Goal: Find specific page/section: Find specific page/section

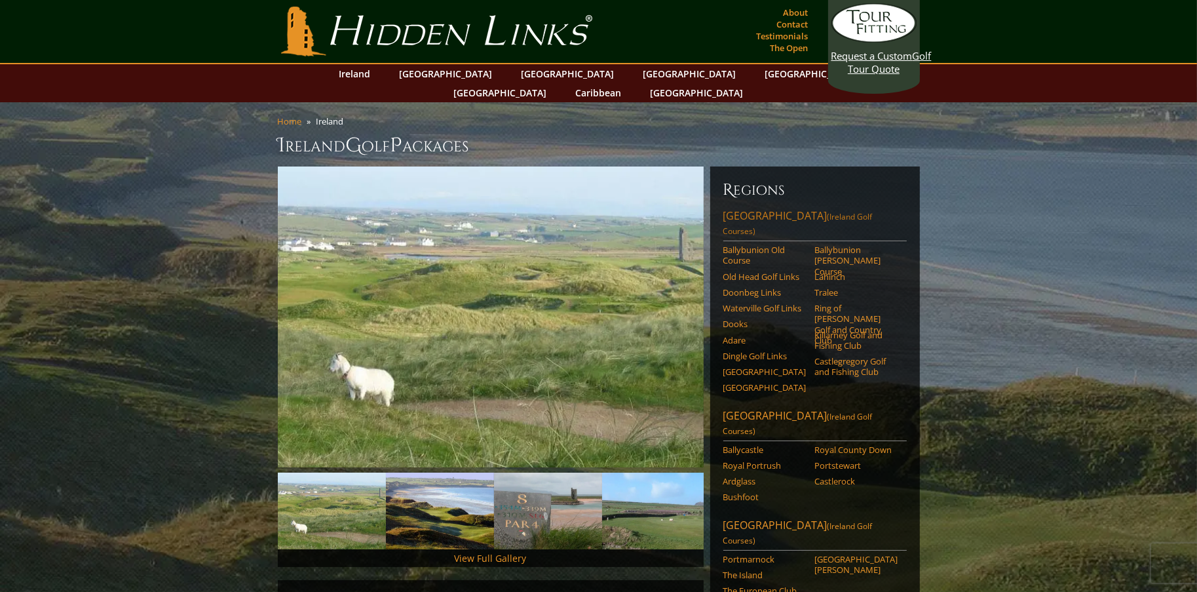
click at [824, 211] on span "(Ireland Golf Courses)" at bounding box center [797, 224] width 149 height 26
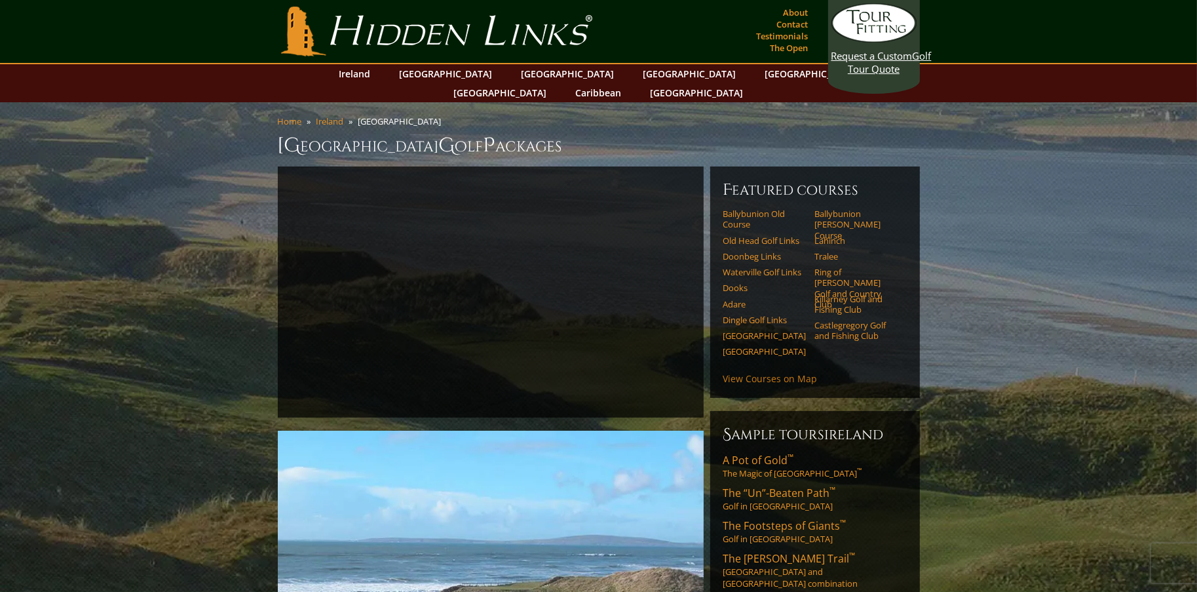
click at [748, 372] on link "View Courses on Map" at bounding box center [770, 378] width 94 height 12
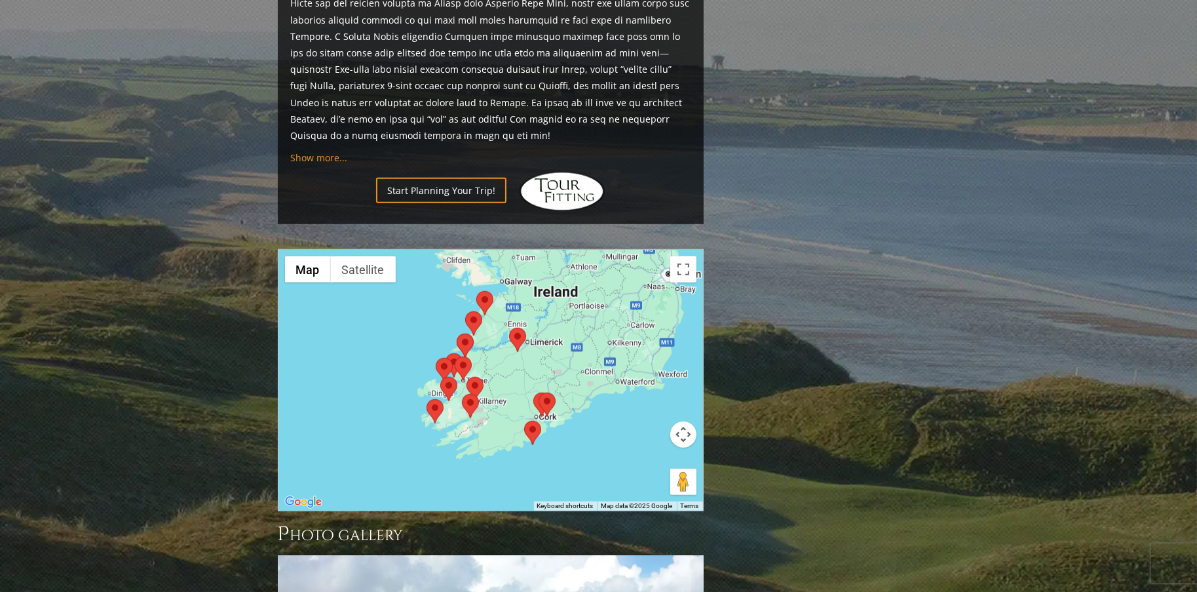
scroll to position [1189, 0]
click at [679, 256] on button "Toggle fullscreen view" at bounding box center [683, 269] width 26 height 26
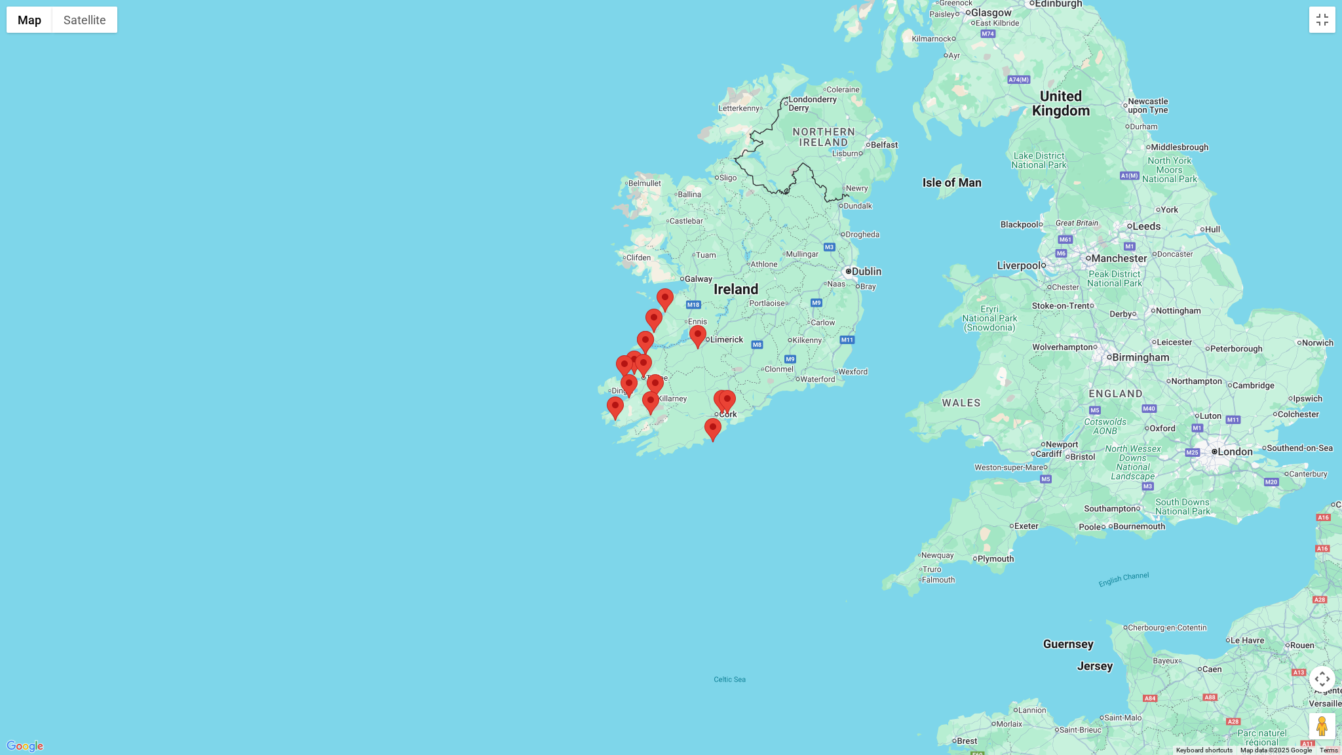
click at [1196, 591] on button "Map camera controls" at bounding box center [1322, 679] width 26 height 26
click at [1196, 591] on button "Move up" at bounding box center [1257, 646] width 26 height 26
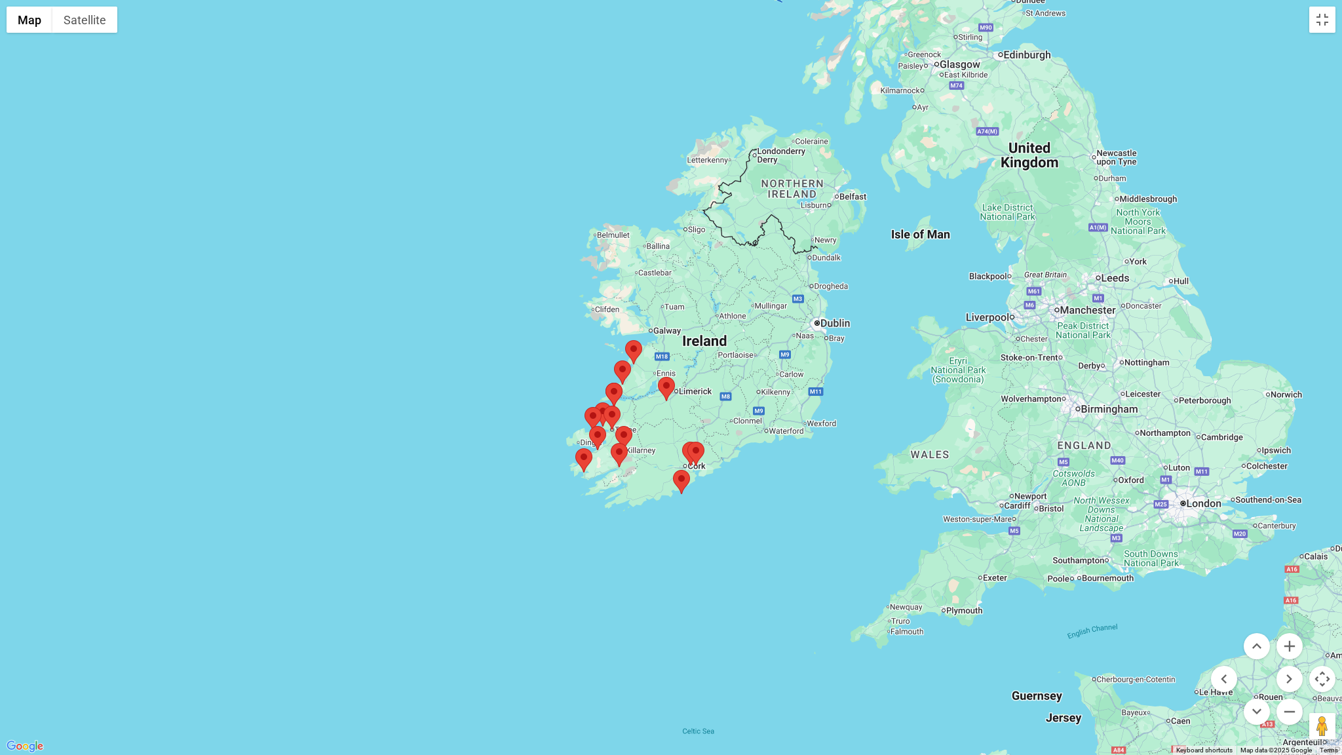
drag, startPoint x: 907, startPoint y: 709, endPoint x: 877, endPoint y: 383, distance: 327.7
click at [877, 383] on div at bounding box center [671, 377] width 1342 height 755
click at [1196, 591] on button "Zoom in" at bounding box center [1289, 646] width 26 height 26
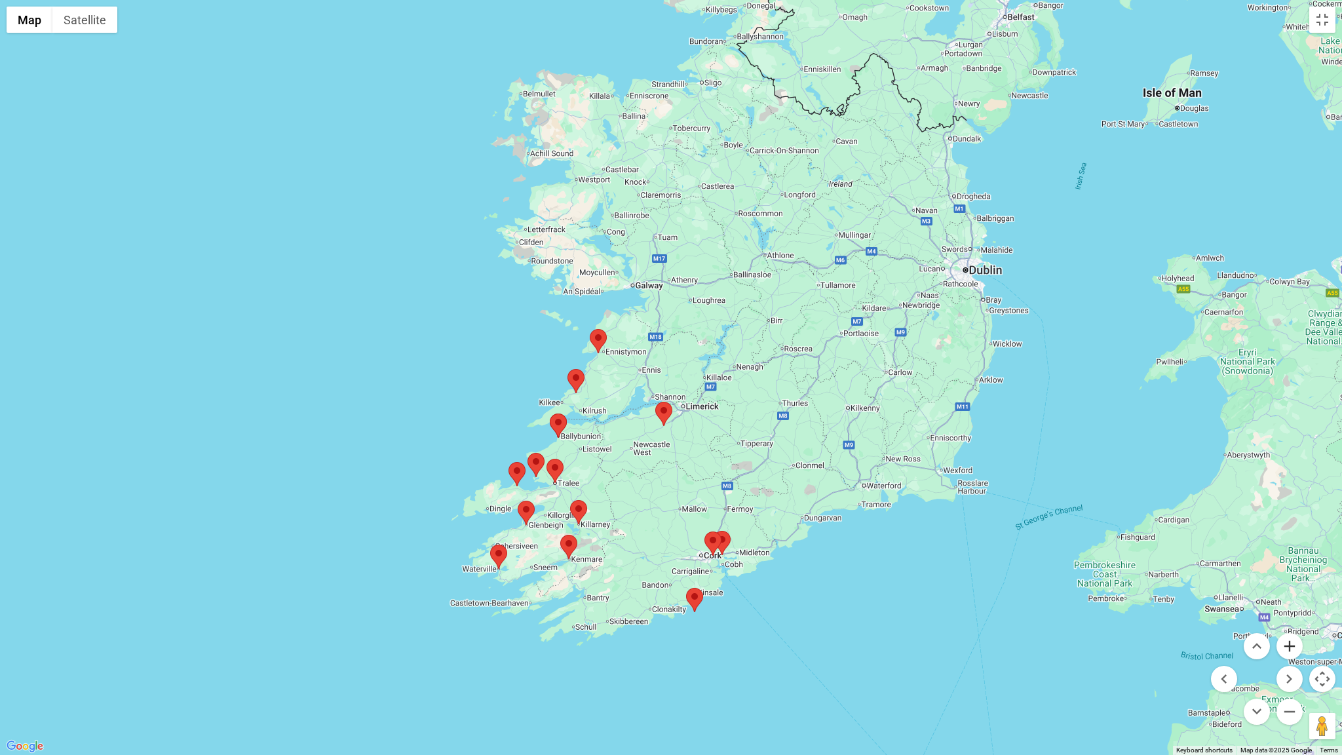
click at [1196, 591] on button "Zoom in" at bounding box center [1289, 646] width 26 height 26
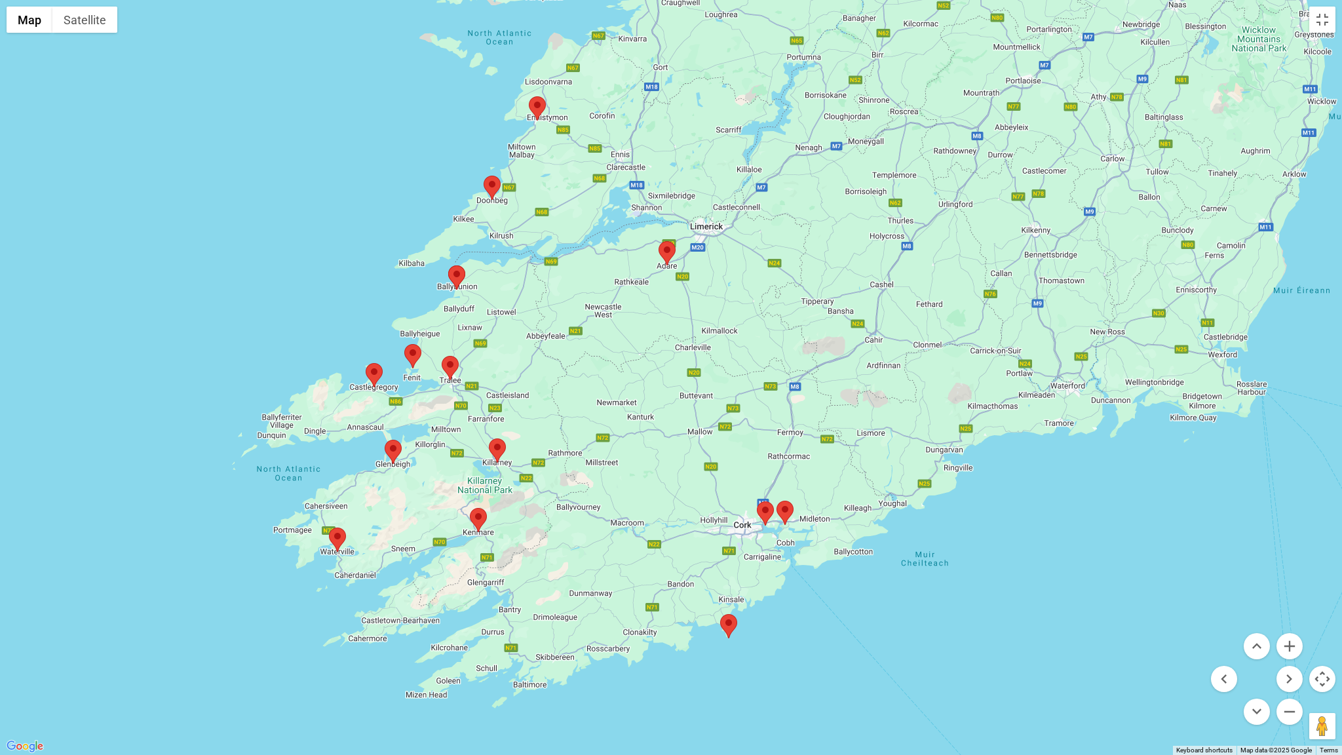
drag, startPoint x: 718, startPoint y: 639, endPoint x: 729, endPoint y: 430, distance: 209.9
click at [729, 430] on div at bounding box center [671, 377] width 1342 height 755
click at [1196, 20] on button "Toggle fullscreen view" at bounding box center [1322, 20] width 26 height 26
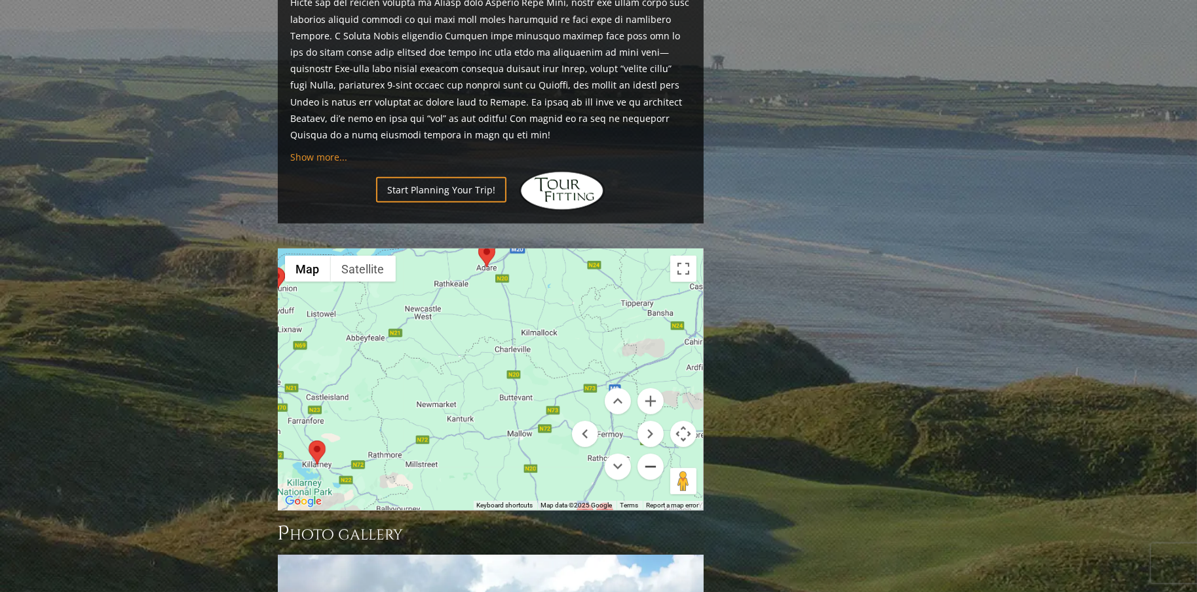
click at [648, 453] on button "Zoom out" at bounding box center [651, 466] width 26 height 26
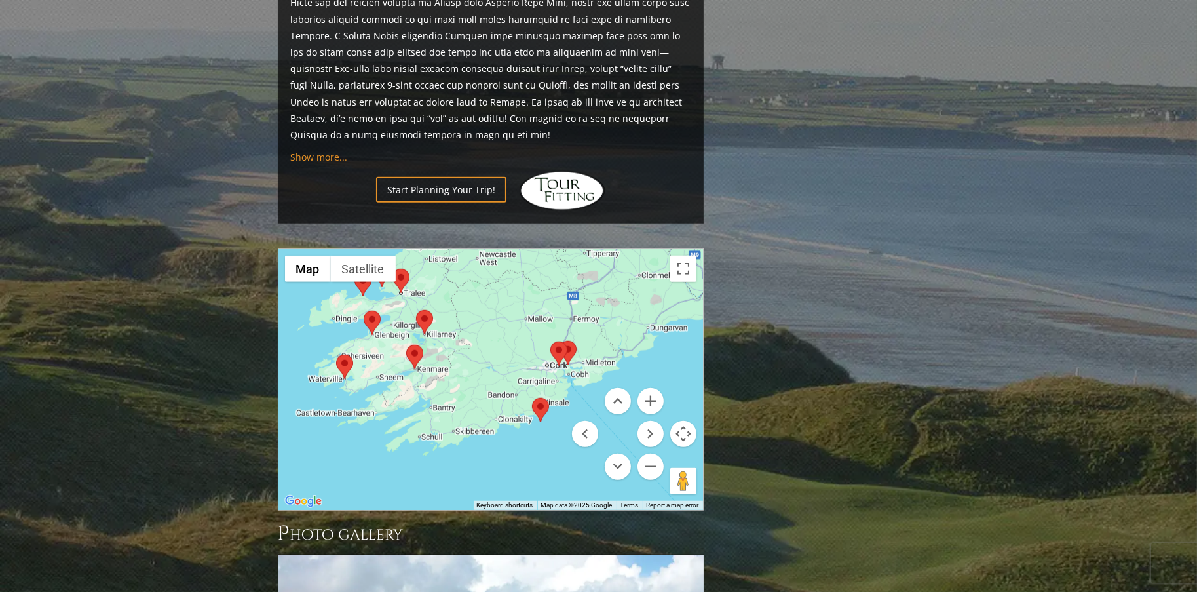
drag, startPoint x: 431, startPoint y: 383, endPoint x: 453, endPoint y: 292, distance: 93.8
click at [453, 292] on div at bounding box center [490, 379] width 425 height 261
click at [532, 398] on area at bounding box center [532, 398] width 0 height 0
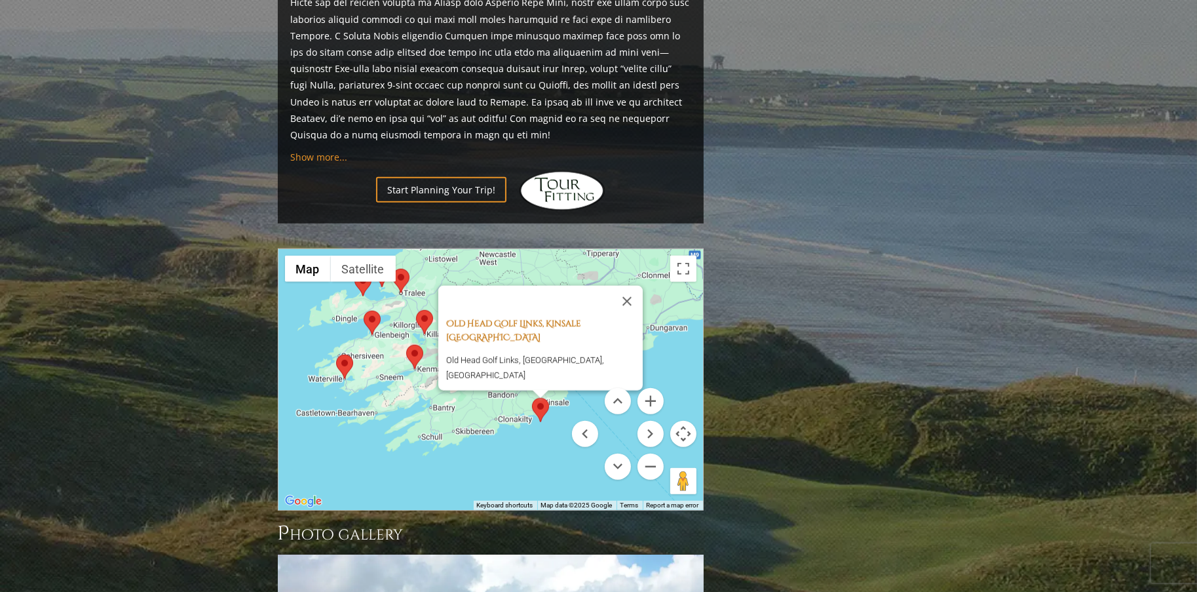
click at [563, 318] on link "Old Head Golf Links, Kinsale [GEOGRAPHIC_DATA]" at bounding box center [513, 331] width 135 height 26
click at [625, 286] on button "Close" at bounding box center [626, 301] width 31 height 31
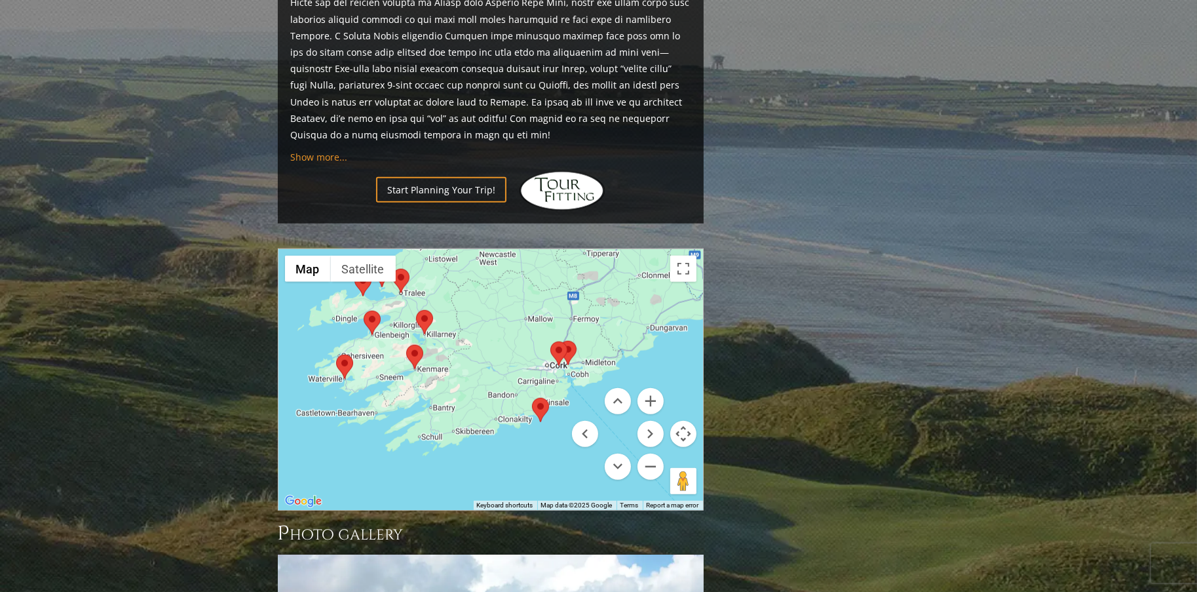
click at [550, 341] on area at bounding box center [550, 341] width 0 height 0
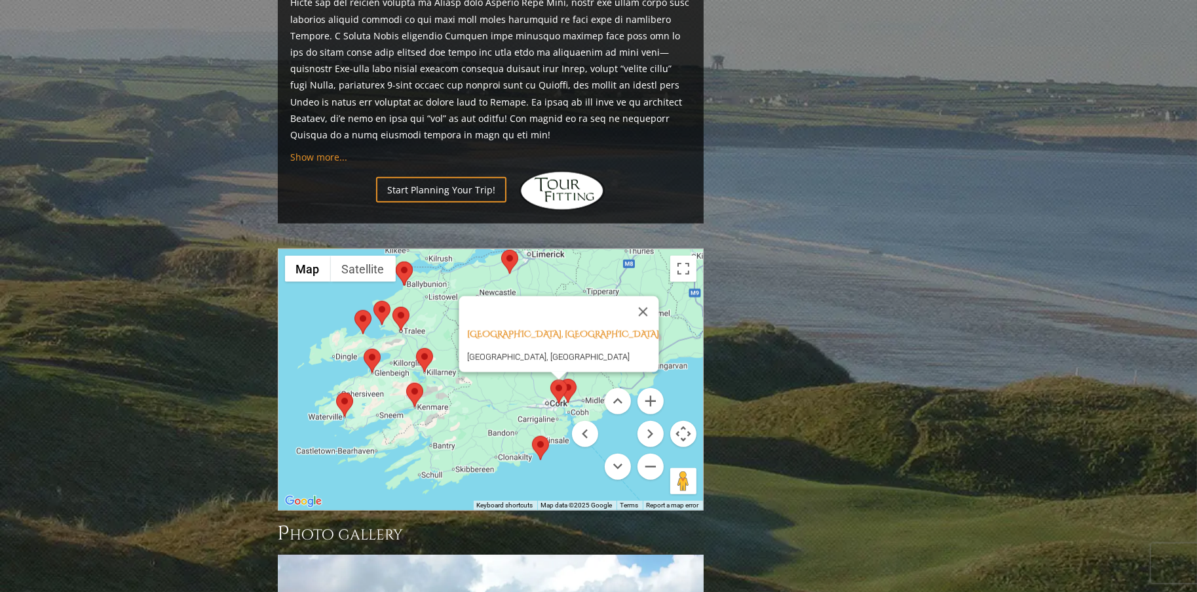
click at [572, 388] on menu at bounding box center [618, 434] width 92 height 92
click at [573, 388] on menu at bounding box center [618, 434] width 92 height 92
click at [647, 388] on button "Zoom in" at bounding box center [651, 401] width 26 height 26
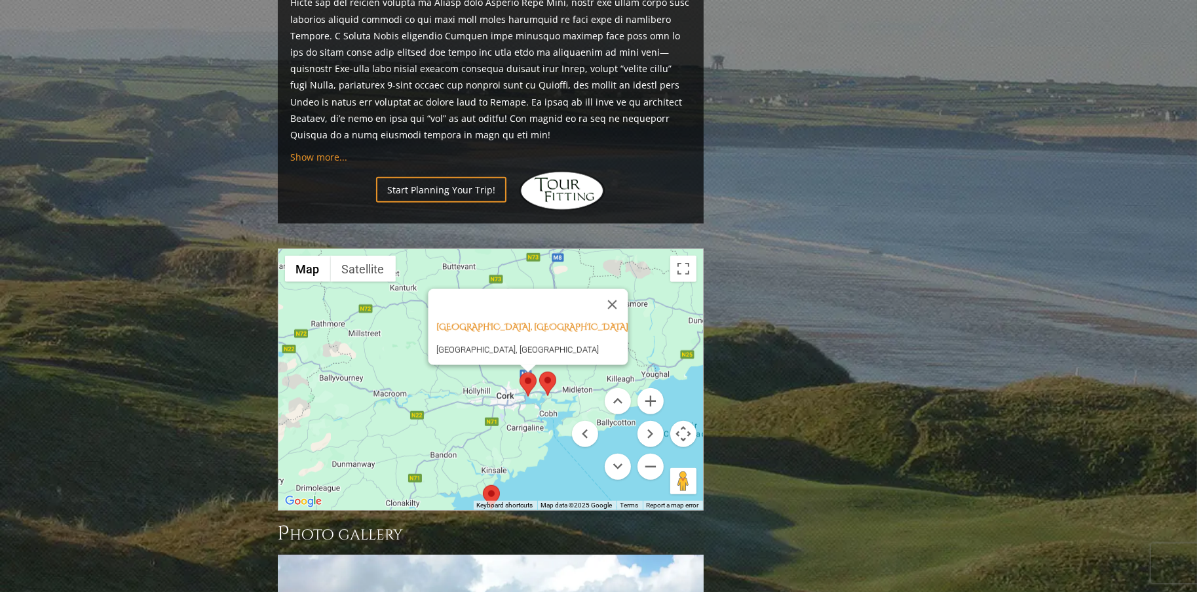
drag, startPoint x: 446, startPoint y: 357, endPoint x: 419, endPoint y: 338, distance: 32.9
click at [419, 338] on div "Cork Golf Club, Cork Ireland Little Island, Ireland" at bounding box center [490, 379] width 425 height 261
click at [539, 370] on area at bounding box center [539, 370] width 0 height 0
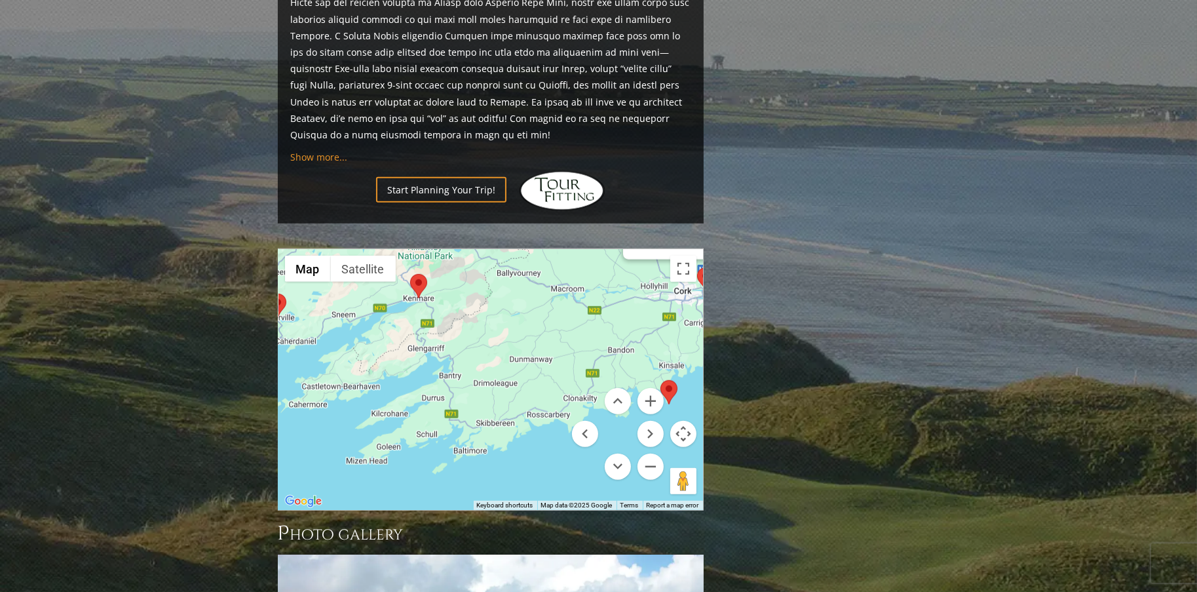
drag, startPoint x: 422, startPoint y: 389, endPoint x: 601, endPoint y: 275, distance: 212.5
click at [601, 275] on div "Fota Island Resort, Cork Ireland Fota Island, Co. Cork, Ireland" at bounding box center [490, 379] width 425 height 261
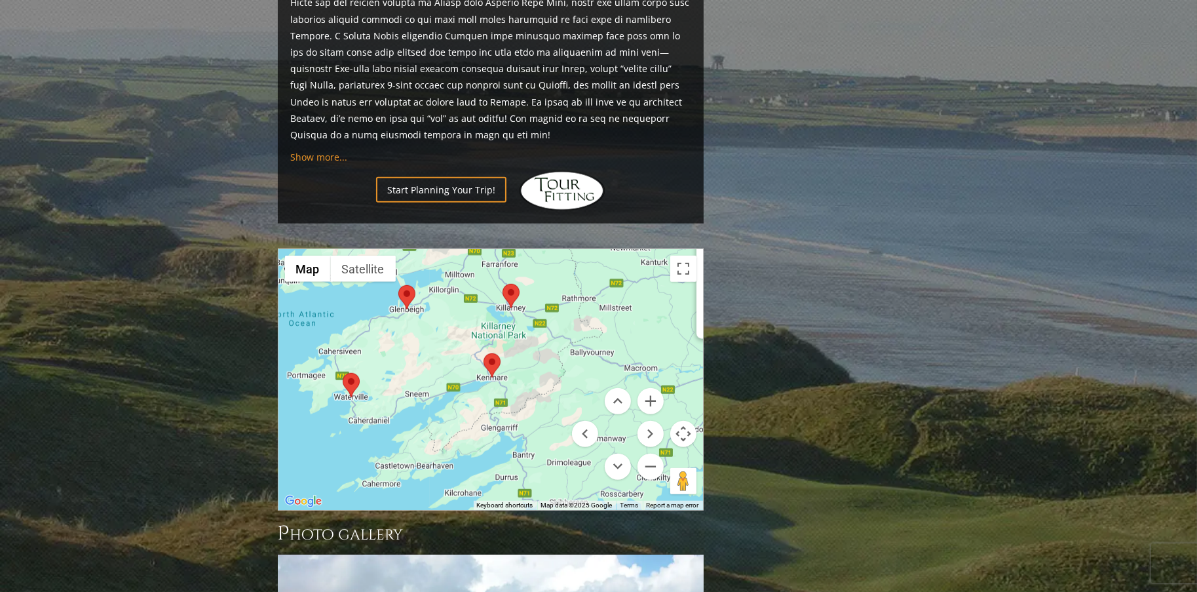
drag, startPoint x: 446, startPoint y: 316, endPoint x: 519, endPoint y: 397, distance: 109.5
click at [519, 397] on div "Fota Island Resort, Cork Ireland Fota Island, Co. Cork, Ireland" at bounding box center [490, 379] width 425 height 261
click at [484, 353] on area at bounding box center [484, 353] width 0 height 0
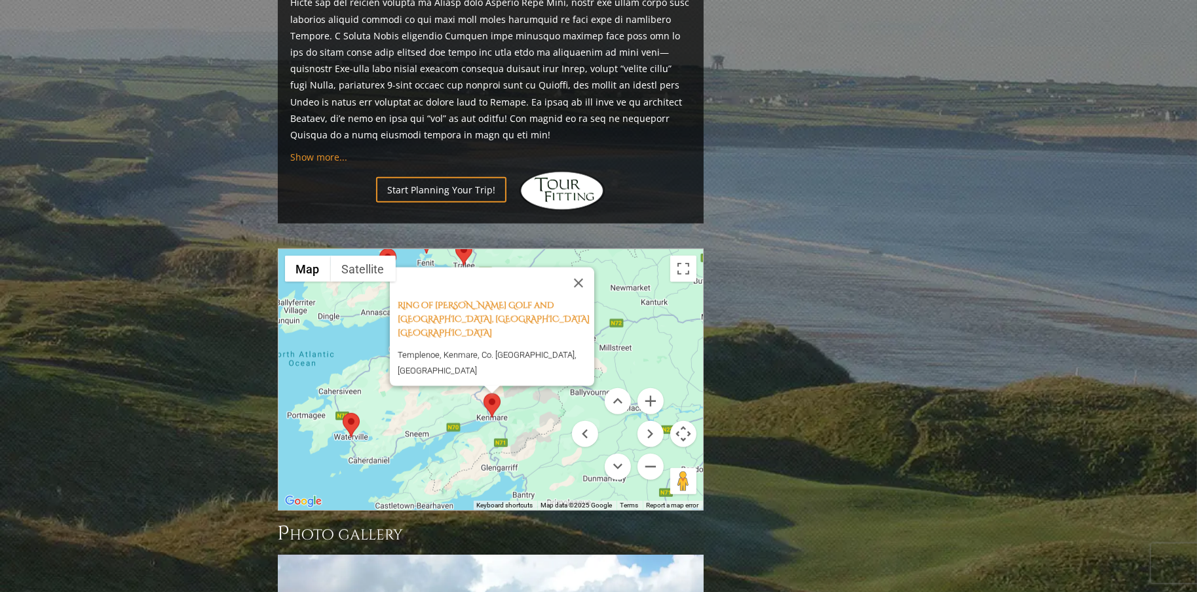
click at [343, 413] on area at bounding box center [343, 413] width 0 height 0
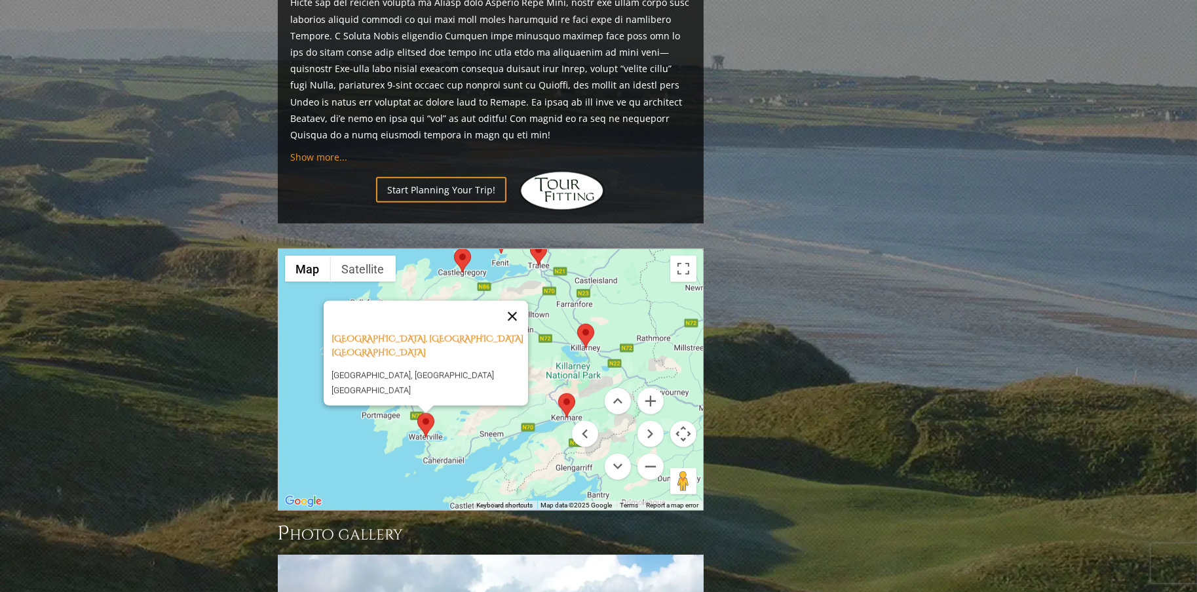
click at [518, 301] on button "Close" at bounding box center [512, 316] width 31 height 31
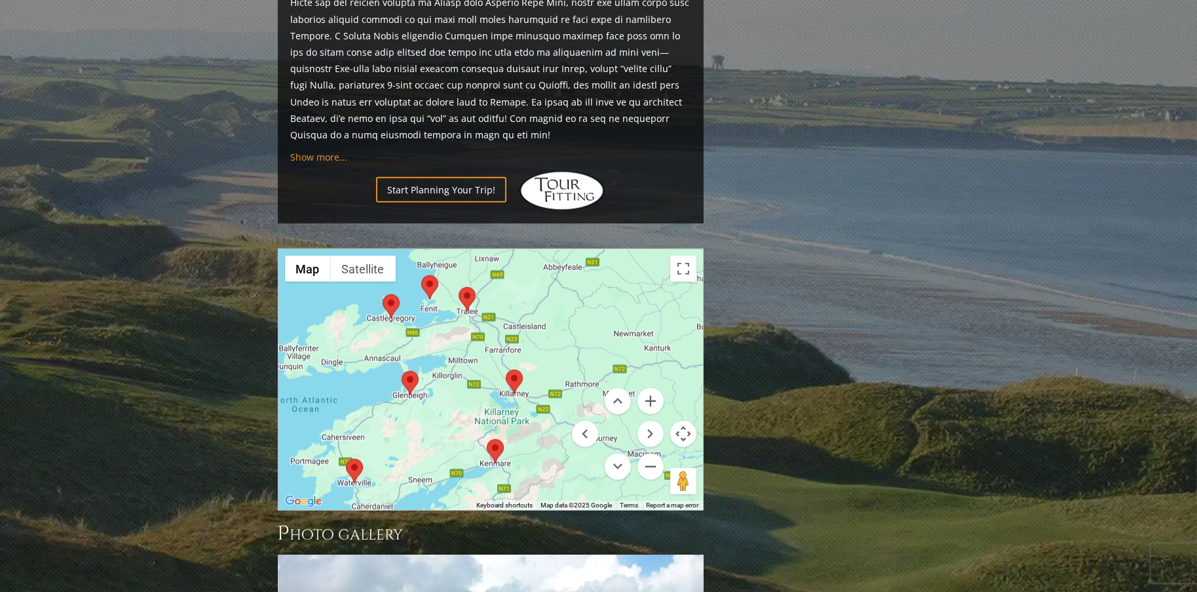
drag, startPoint x: 548, startPoint y: 313, endPoint x: 474, endPoint y: 362, distance: 89.2
click at [474, 362] on div at bounding box center [490, 379] width 425 height 261
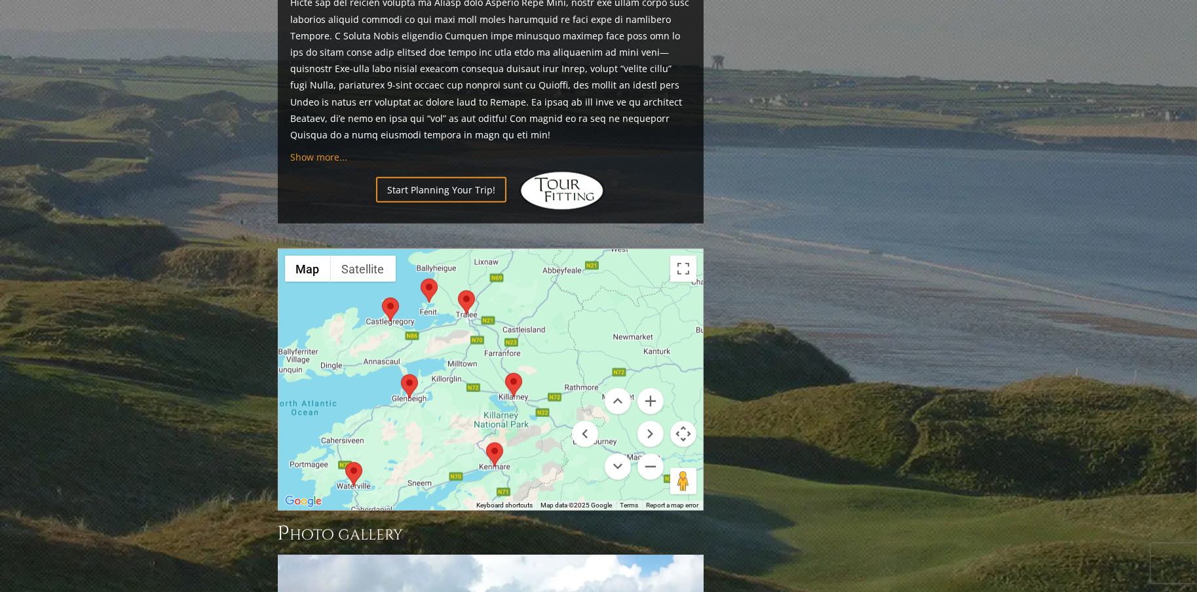
click at [505, 373] on area at bounding box center [505, 373] width 0 height 0
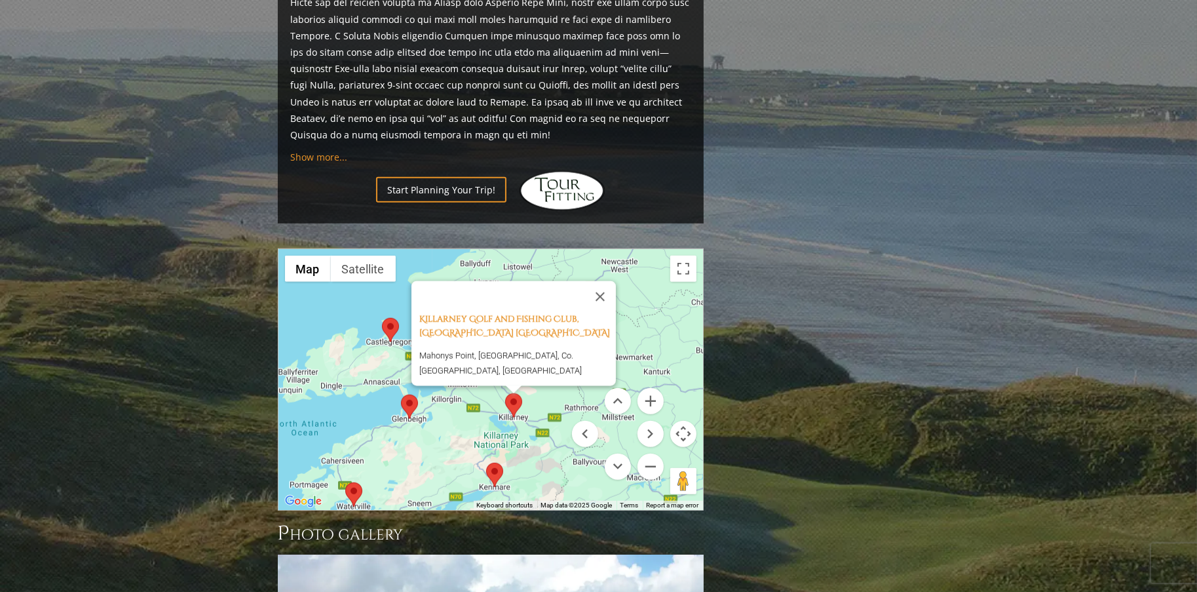
click at [401, 394] on area at bounding box center [401, 394] width 0 height 0
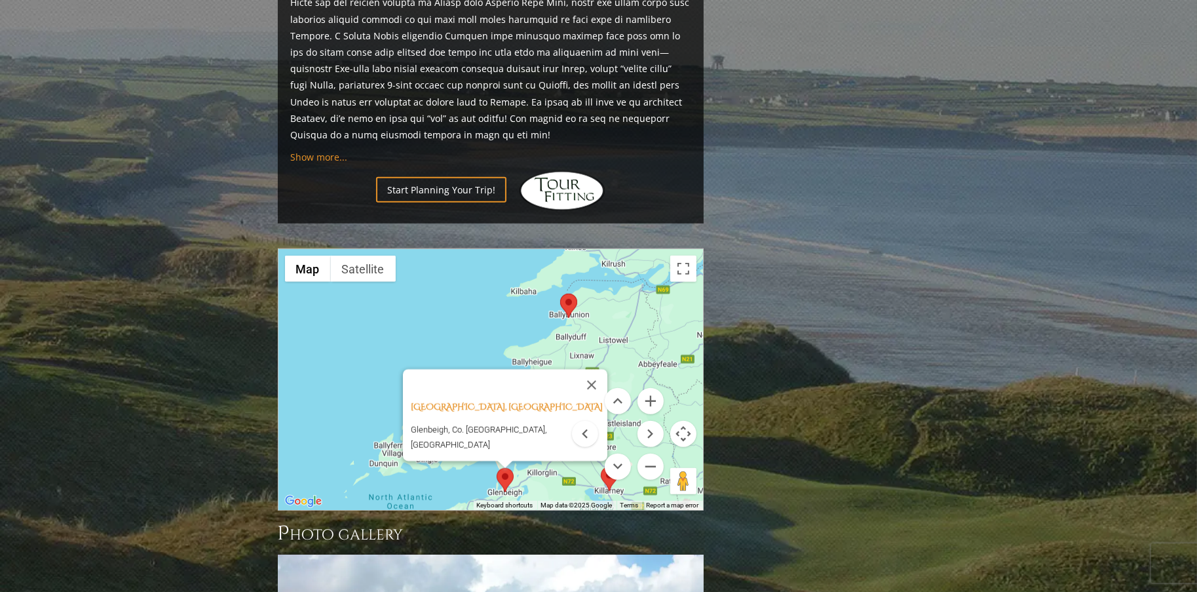
drag, startPoint x: 393, startPoint y: 368, endPoint x: 492, endPoint y: 453, distance: 130.1
click at [491, 452] on div "Dooks Golf Club, Glenbeigh Ireland Glenbeigh, Co. Kerry, Ireland Map Terrain Sa…" at bounding box center [490, 379] width 425 height 261
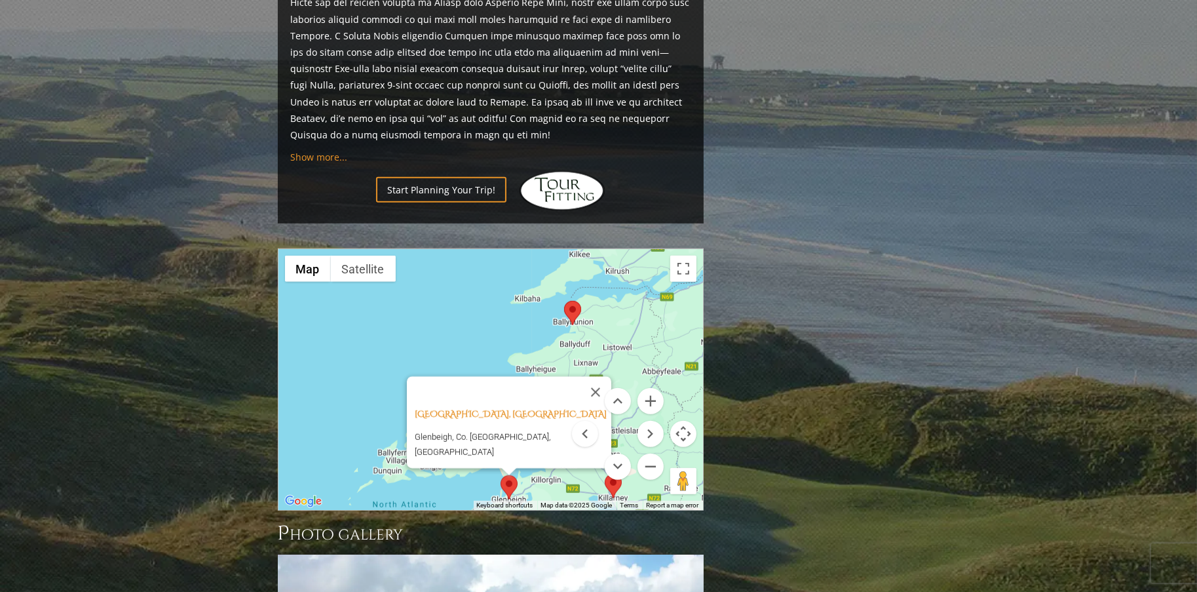
click at [584, 388] on menu at bounding box center [618, 434] width 92 height 92
click at [589, 388] on menu at bounding box center [618, 434] width 92 height 92
click at [592, 388] on menu at bounding box center [618, 434] width 92 height 92
click at [585, 388] on menu at bounding box center [618, 434] width 92 height 92
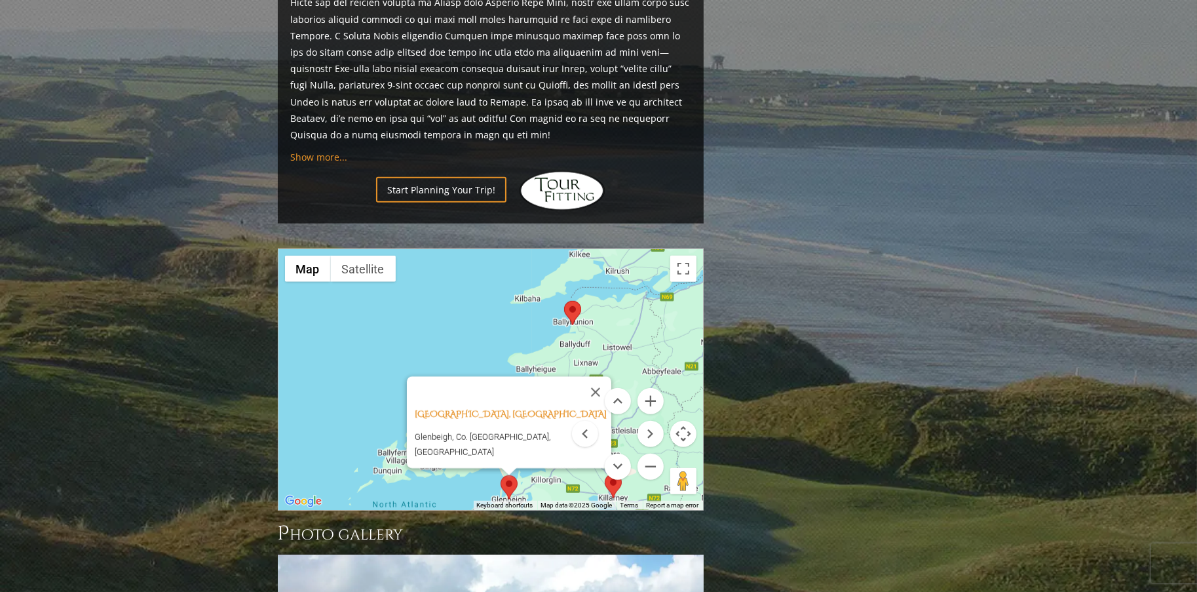
click at [520, 379] on area at bounding box center [520, 379] width 0 height 0
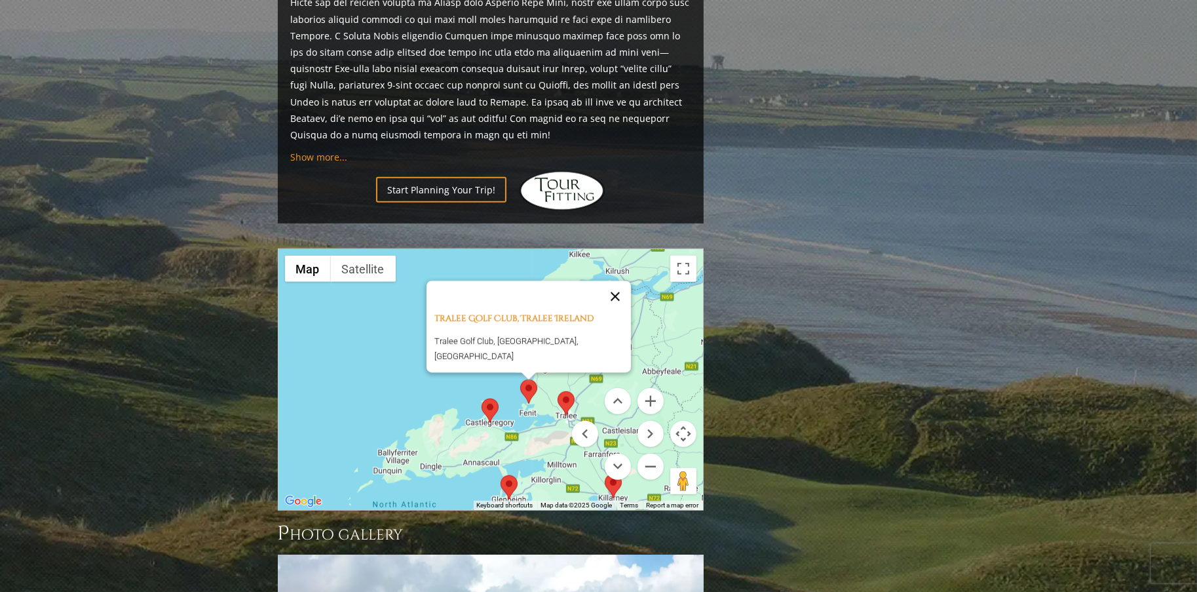
click at [600, 281] on button "Close" at bounding box center [615, 296] width 31 height 31
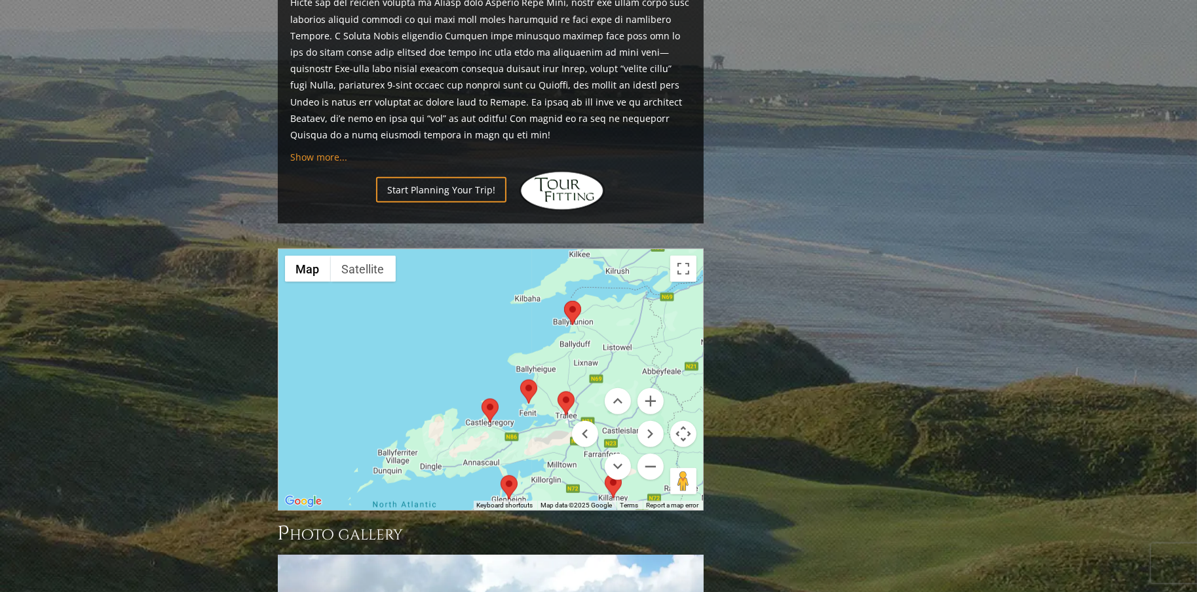
click at [482, 398] on area at bounding box center [482, 398] width 0 height 0
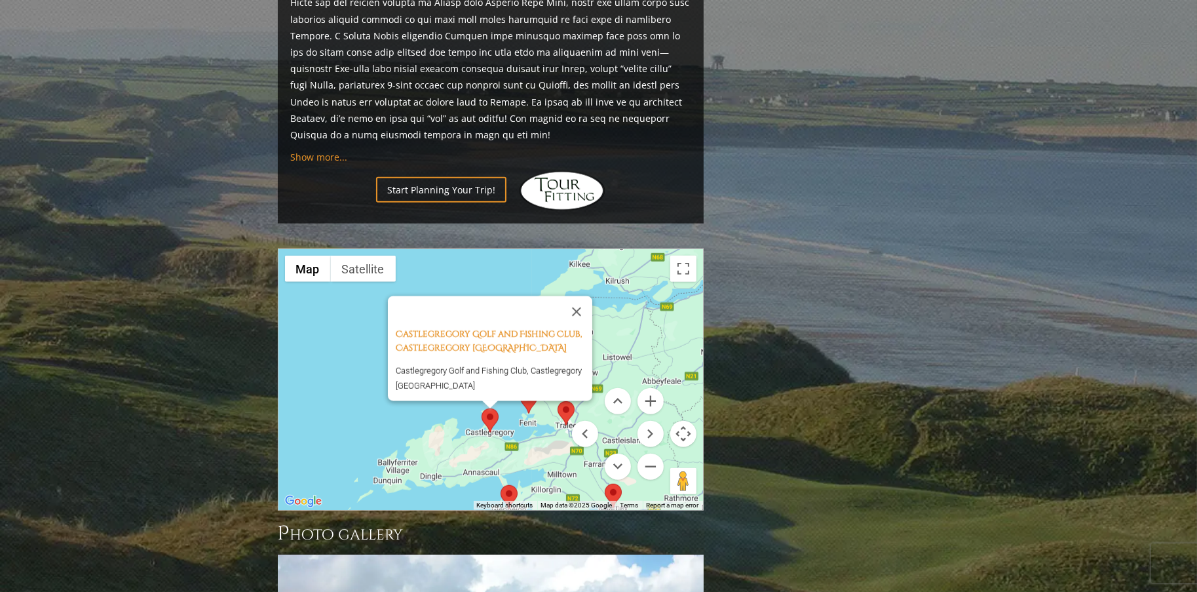
click at [584, 296] on button "Close" at bounding box center [576, 311] width 31 height 31
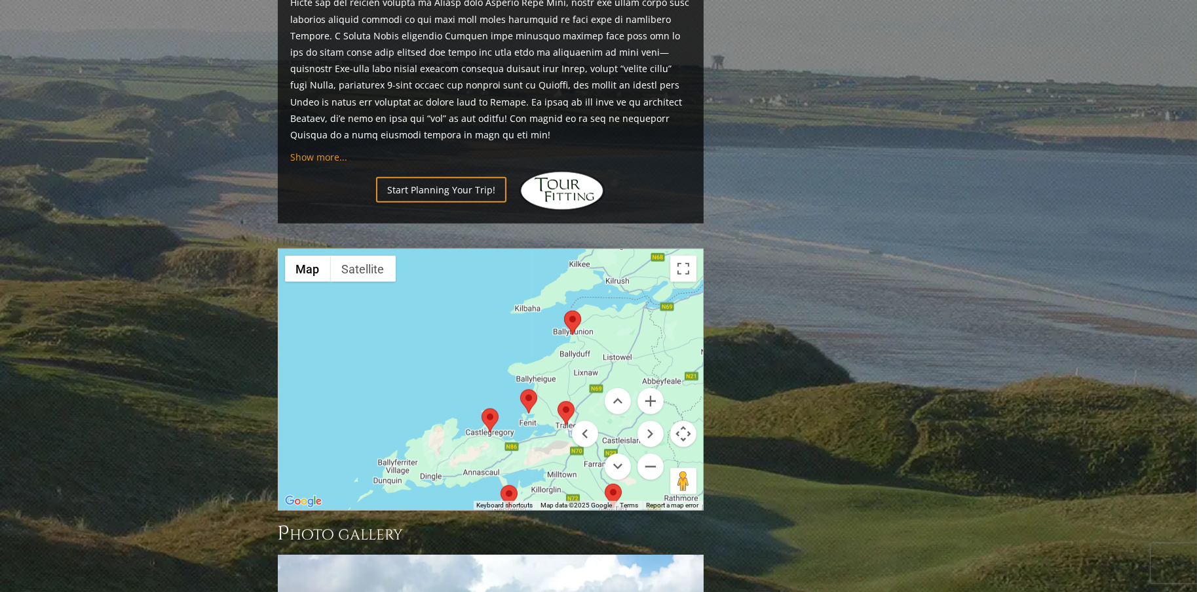
click at [520, 389] on area at bounding box center [520, 389] width 0 height 0
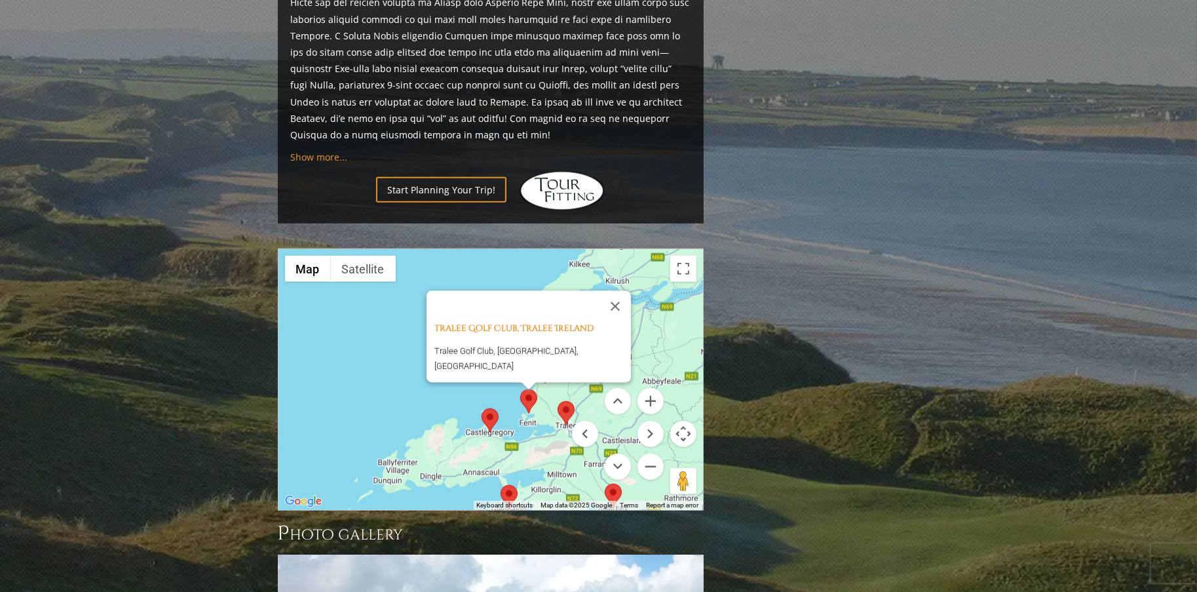
click at [558, 401] on area at bounding box center [558, 401] width 0 height 0
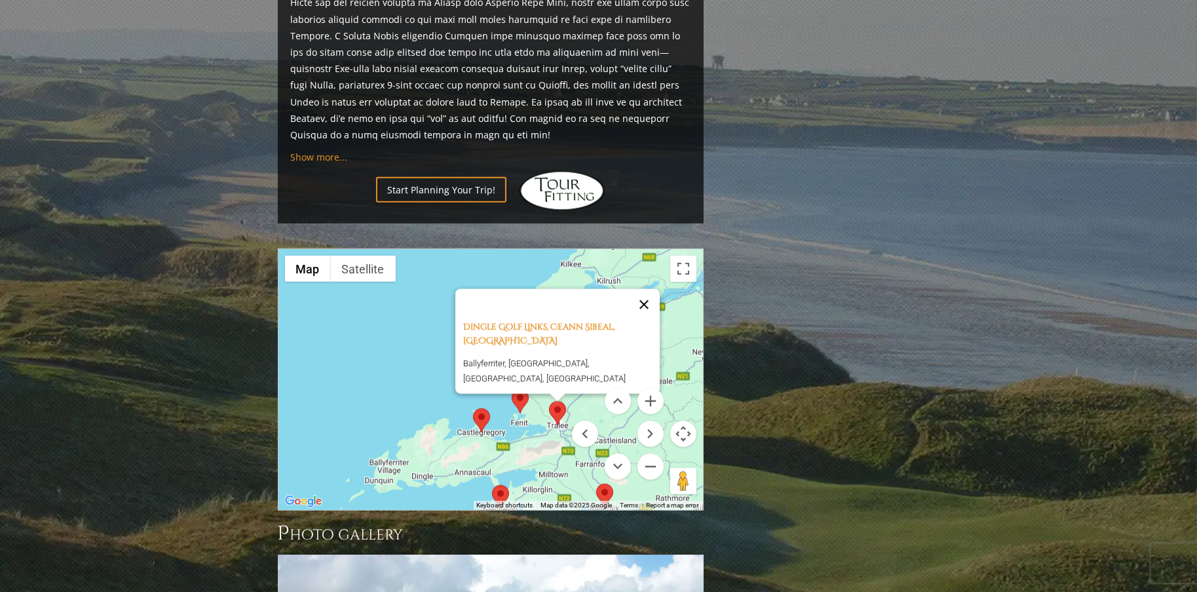
click at [650, 289] on button "Close" at bounding box center [643, 304] width 31 height 31
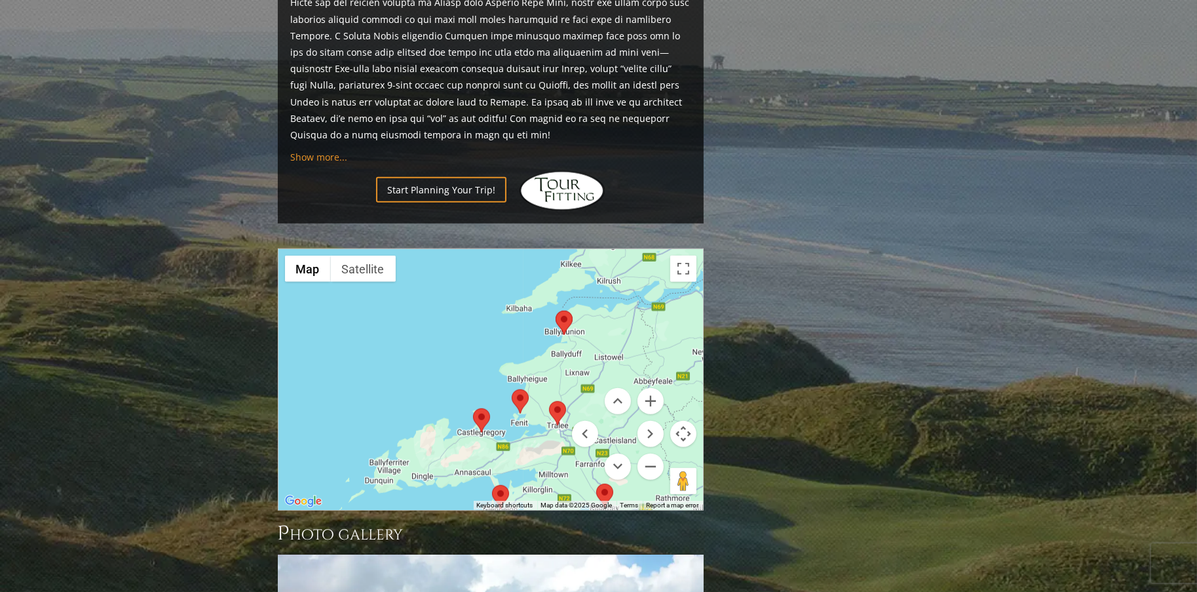
click at [556, 311] on area at bounding box center [556, 311] width 0 height 0
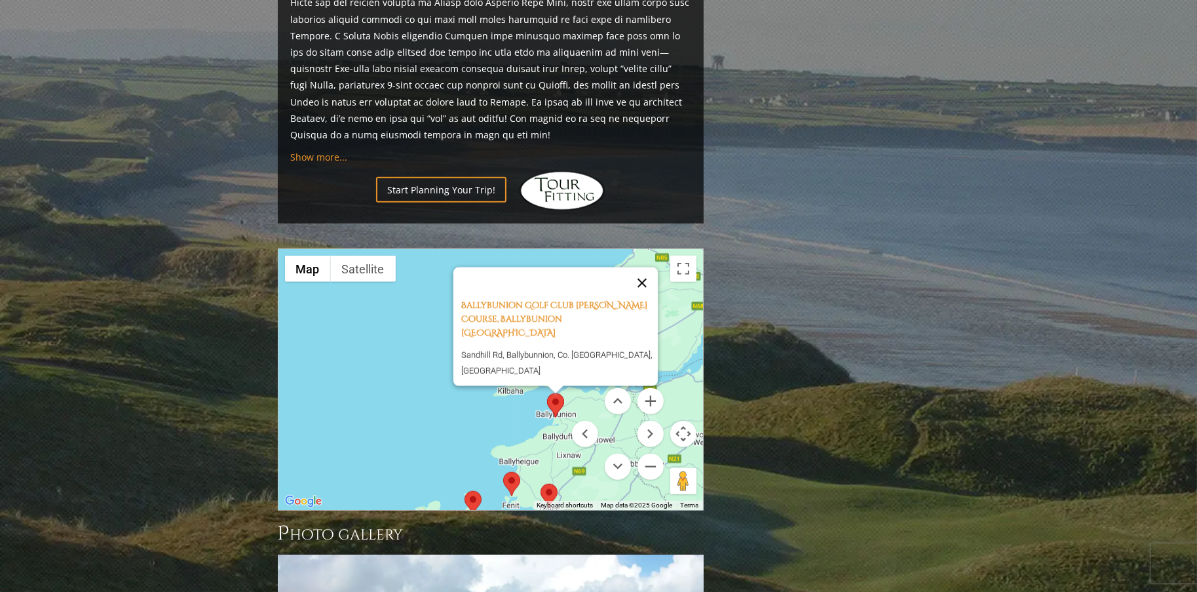
click at [647, 267] on button "Close" at bounding box center [641, 282] width 31 height 31
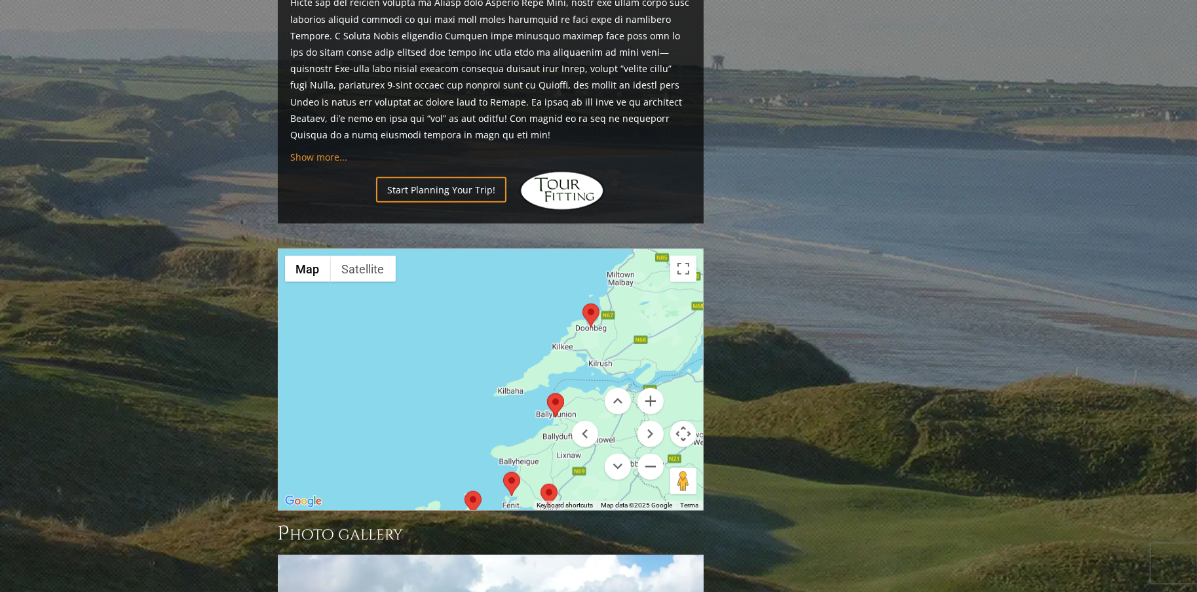
click at [582, 303] on area at bounding box center [582, 303] width 0 height 0
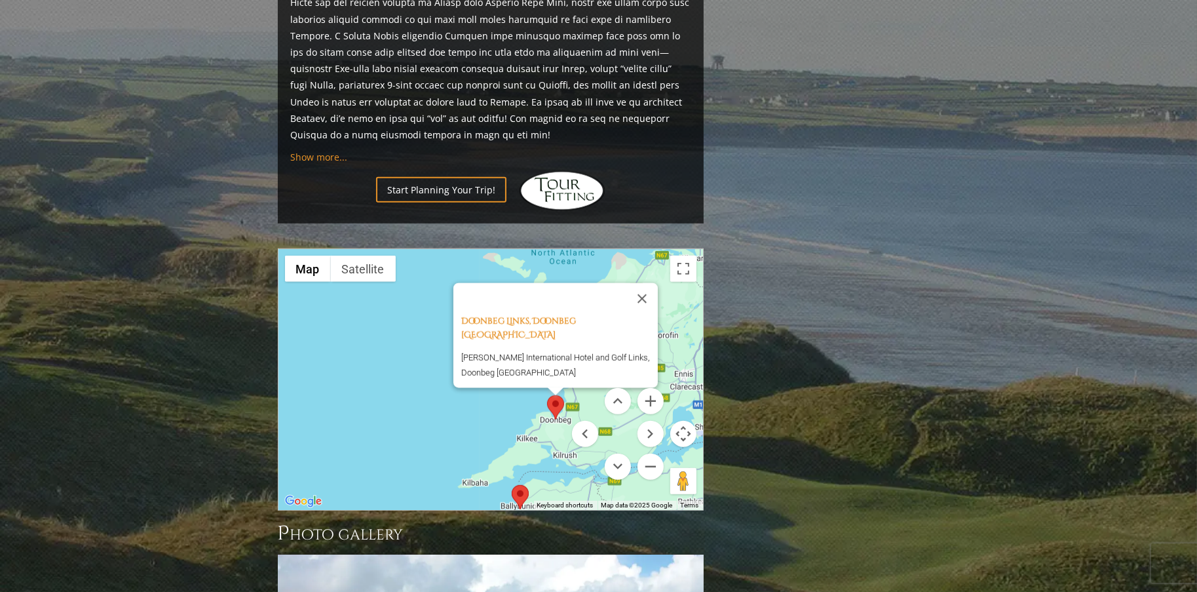
click at [512, 485] on area at bounding box center [512, 485] width 0 height 0
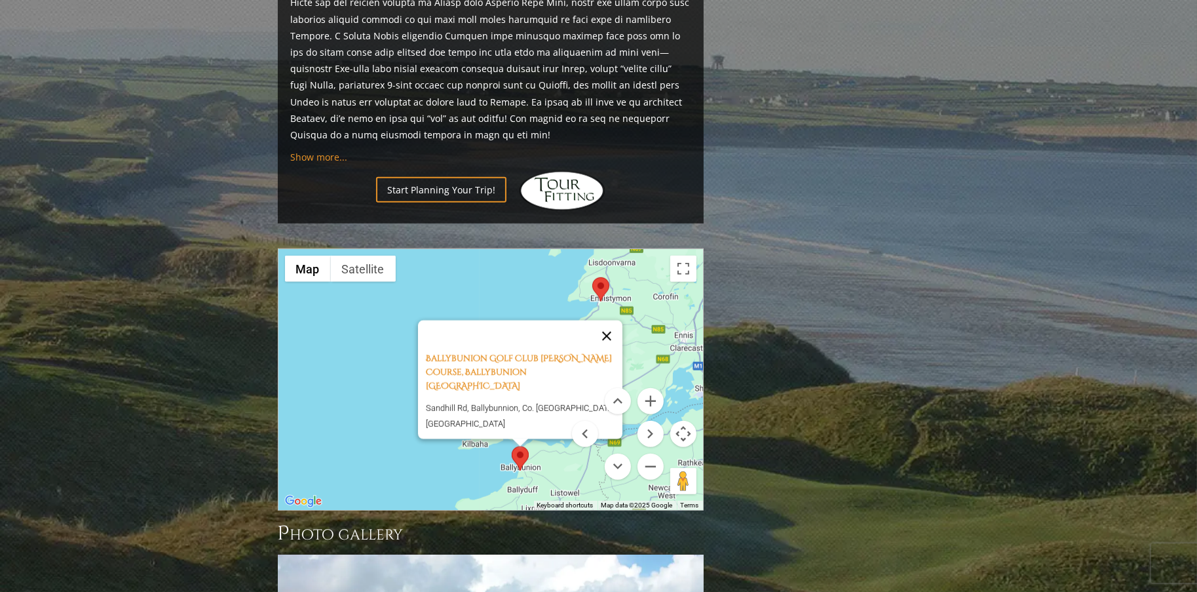
click at [615, 320] on button "Close" at bounding box center [606, 335] width 31 height 31
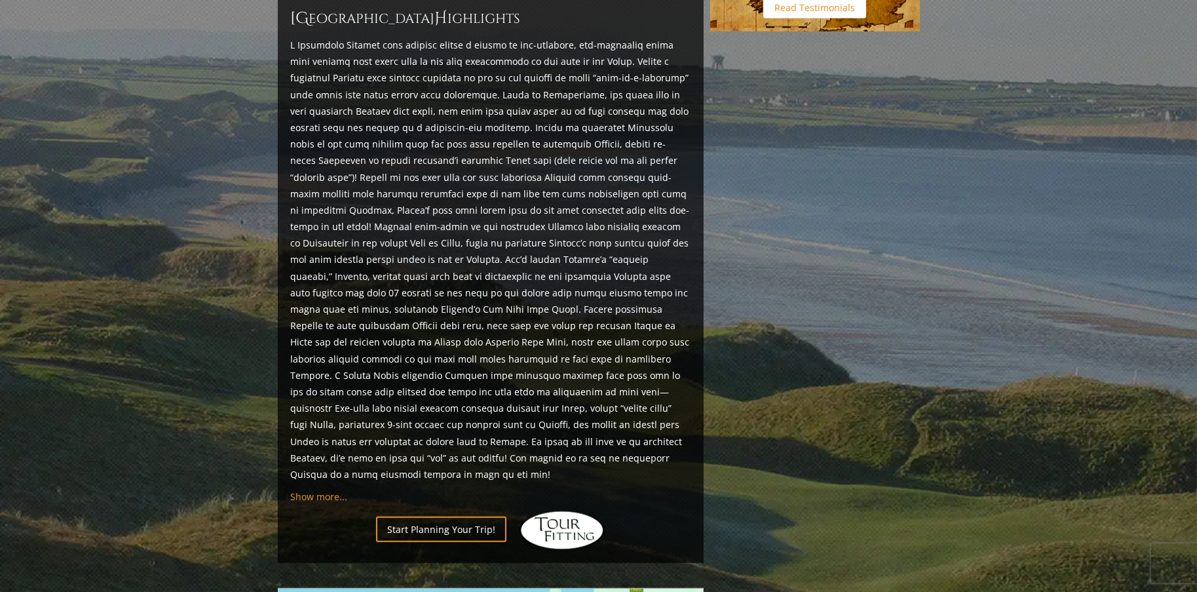
scroll to position [1245, 0]
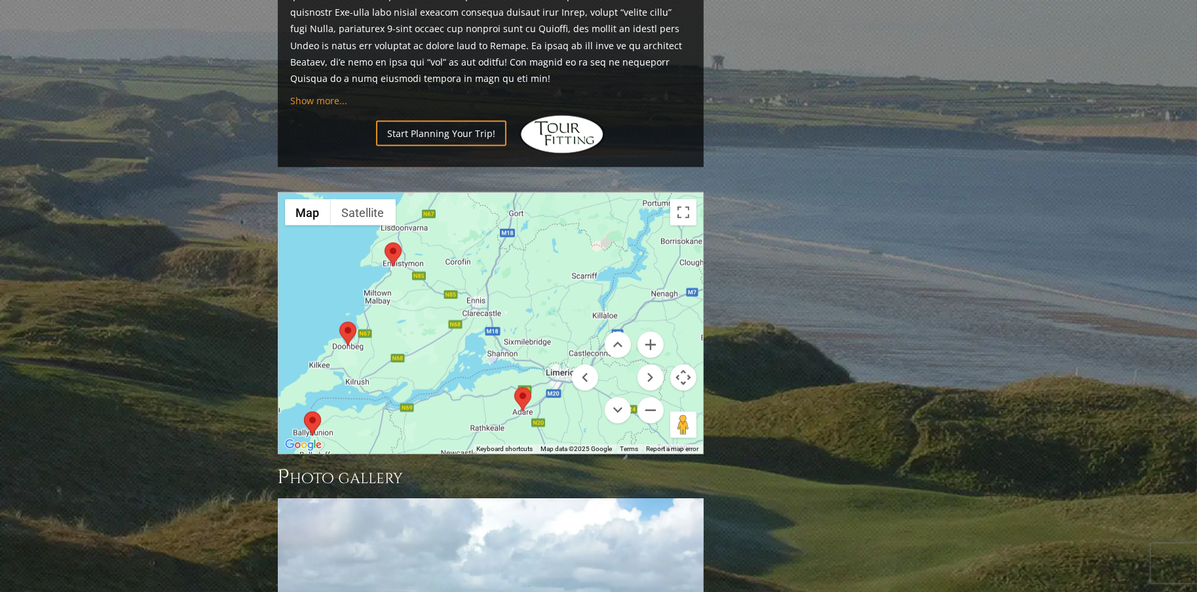
drag, startPoint x: 591, startPoint y: 264, endPoint x: 383, endPoint y: 288, distance: 209.7
click at [383, 288] on div at bounding box center [490, 323] width 425 height 261
click at [385, 244] on area at bounding box center [385, 244] width 0 height 0
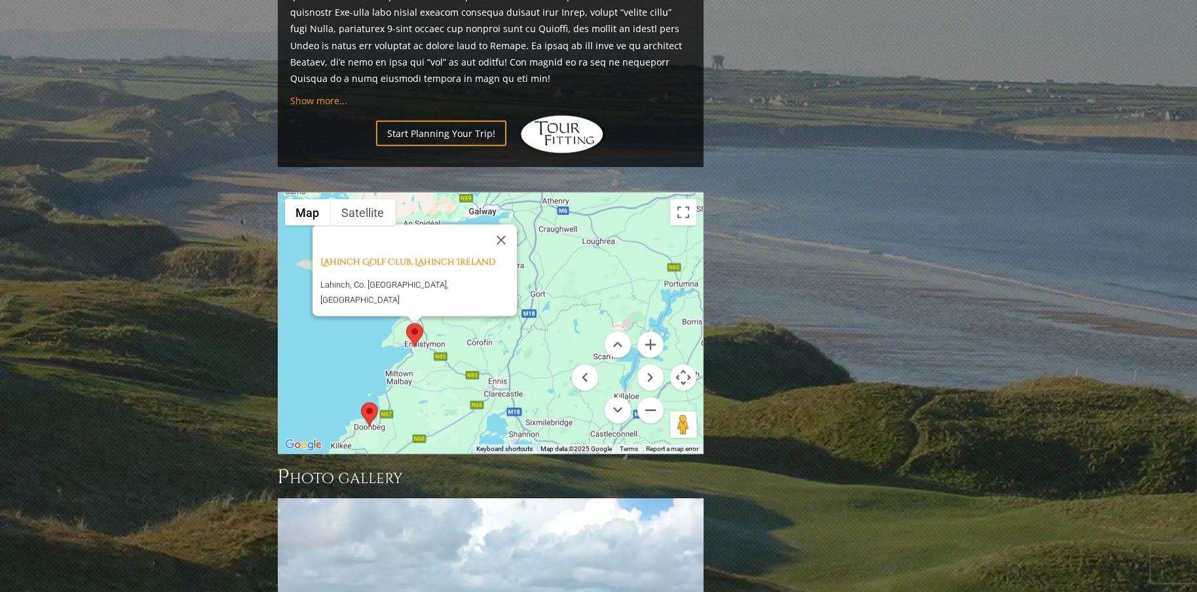
click at [501, 225] on button "Close" at bounding box center [501, 240] width 31 height 31
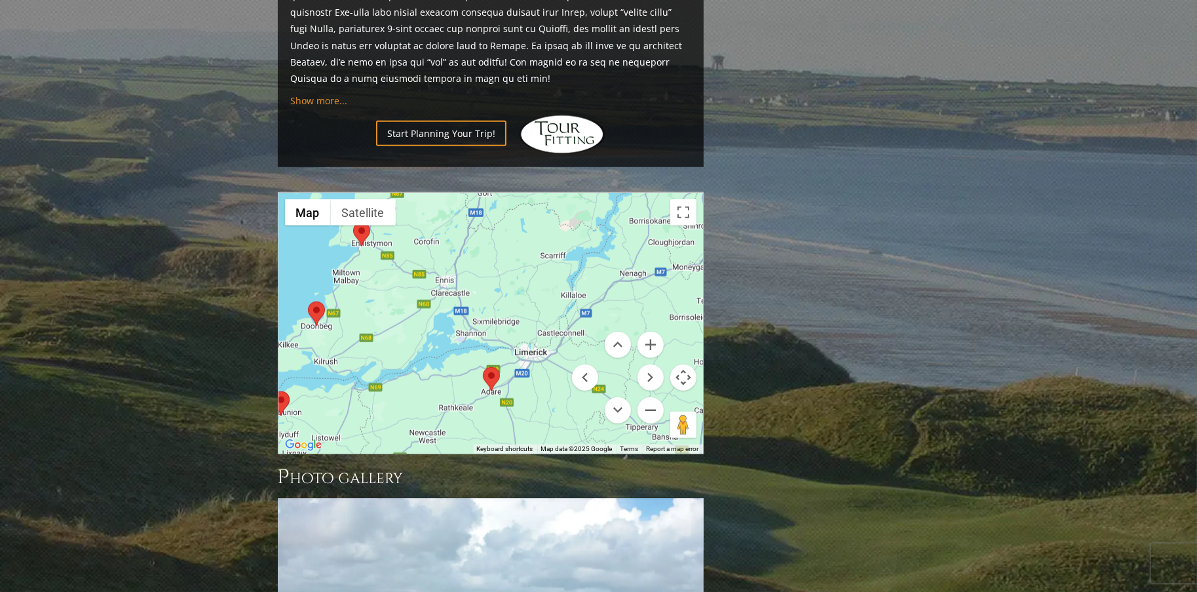
drag, startPoint x: 588, startPoint y: 235, endPoint x: 534, endPoint y: 134, distance: 114.6
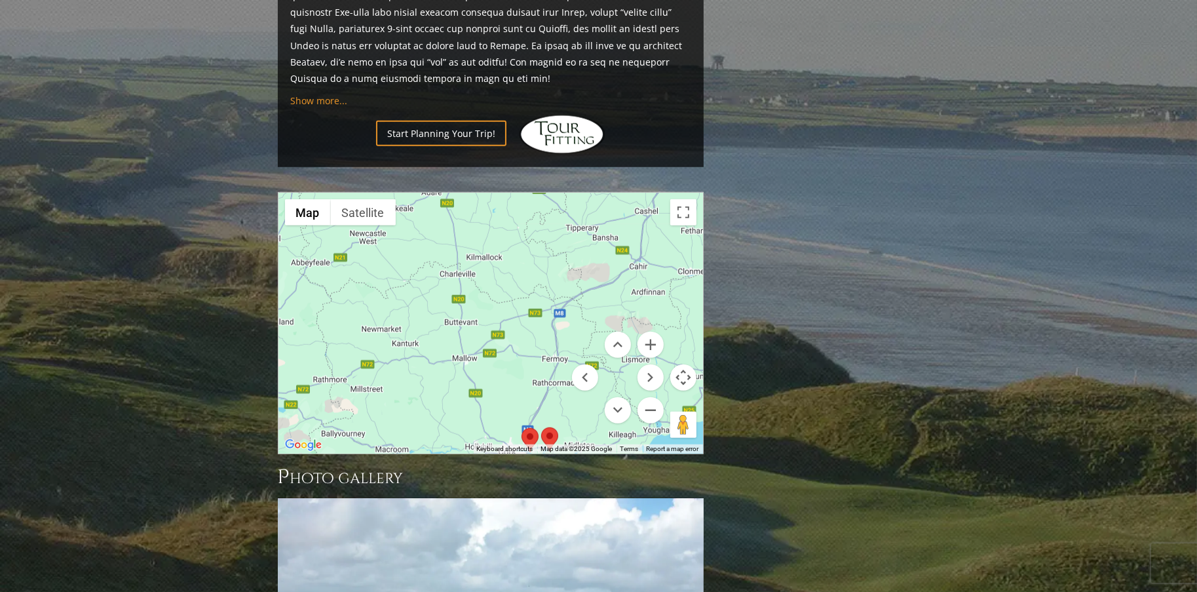
drag, startPoint x: 543, startPoint y: 331, endPoint x: 476, endPoint y: 125, distance: 216.3
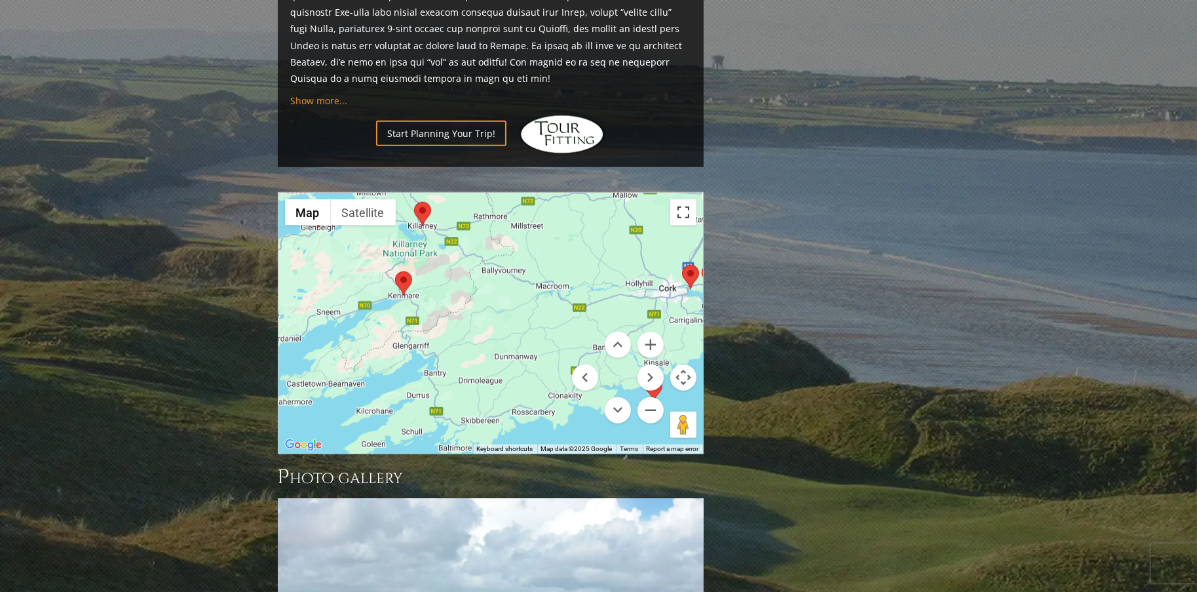
drag, startPoint x: 506, startPoint y: 322, endPoint x: 672, endPoint y: 162, distance: 230.8
click at [672, 193] on div "Map Terrain Satellite Labels Keyboard shortcuts Map Data Map data ©2025 Google …" at bounding box center [490, 323] width 425 height 261
click at [395, 271] on area at bounding box center [395, 271] width 0 height 0
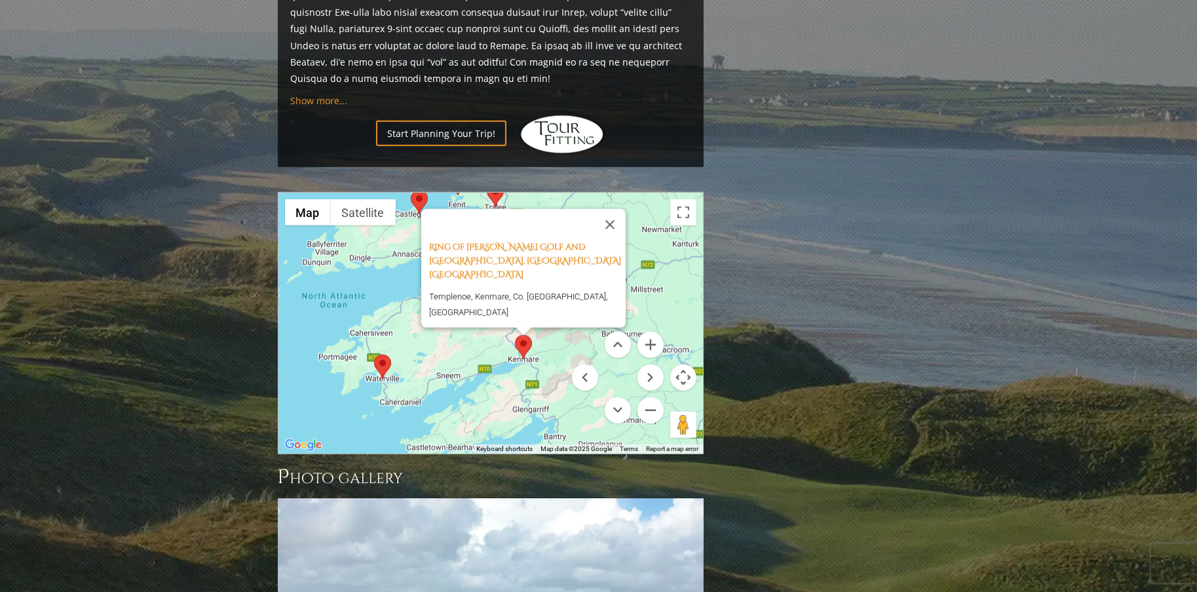
drag, startPoint x: 354, startPoint y: 330, endPoint x: 456, endPoint y: 330, distance: 101.6
click at [456, 330] on div "Ring of Kerry Golf and Country Club, Kenmare Ireland Templenoe, Kenmare, Co. Ke…" at bounding box center [490, 323] width 425 height 261
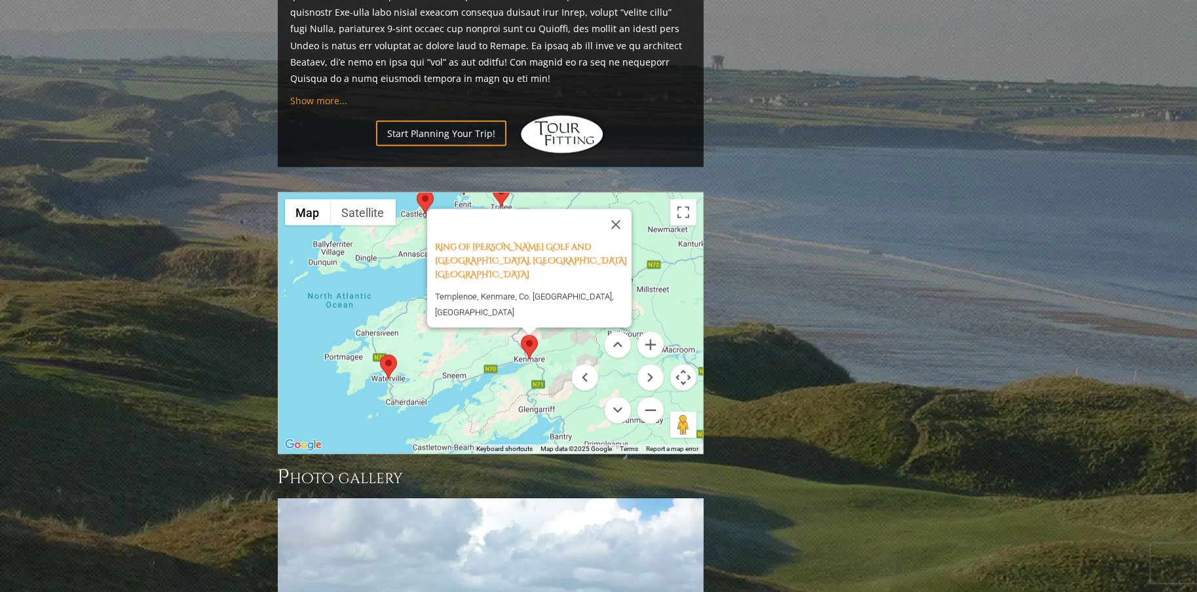
click at [380, 354] on area at bounding box center [380, 354] width 0 height 0
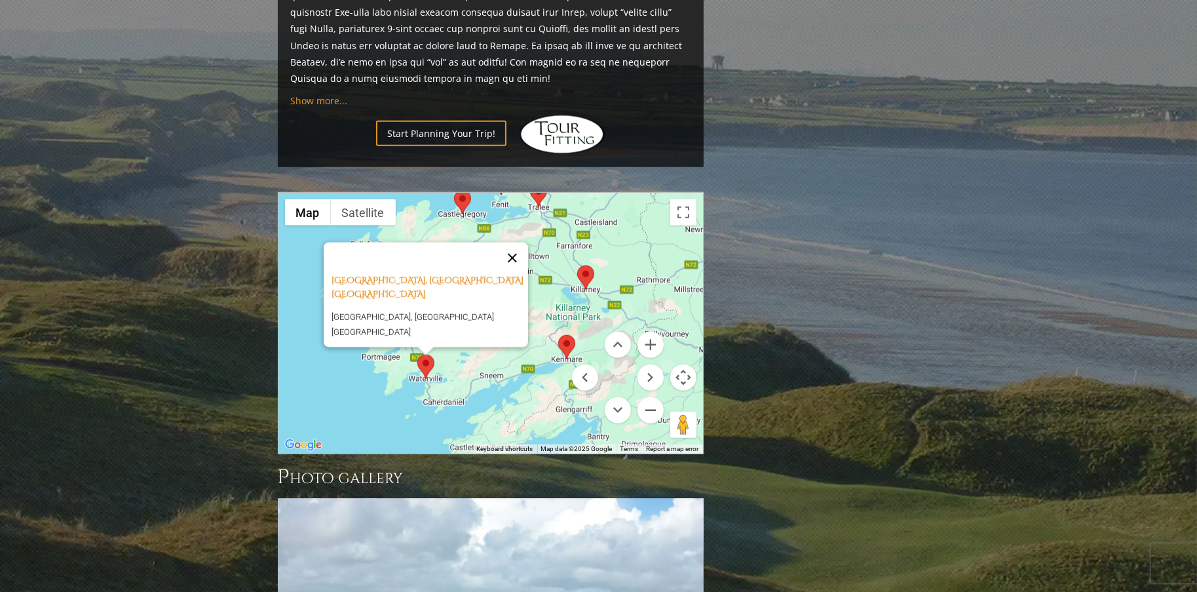
click at [522, 242] on button "Close" at bounding box center [512, 257] width 31 height 31
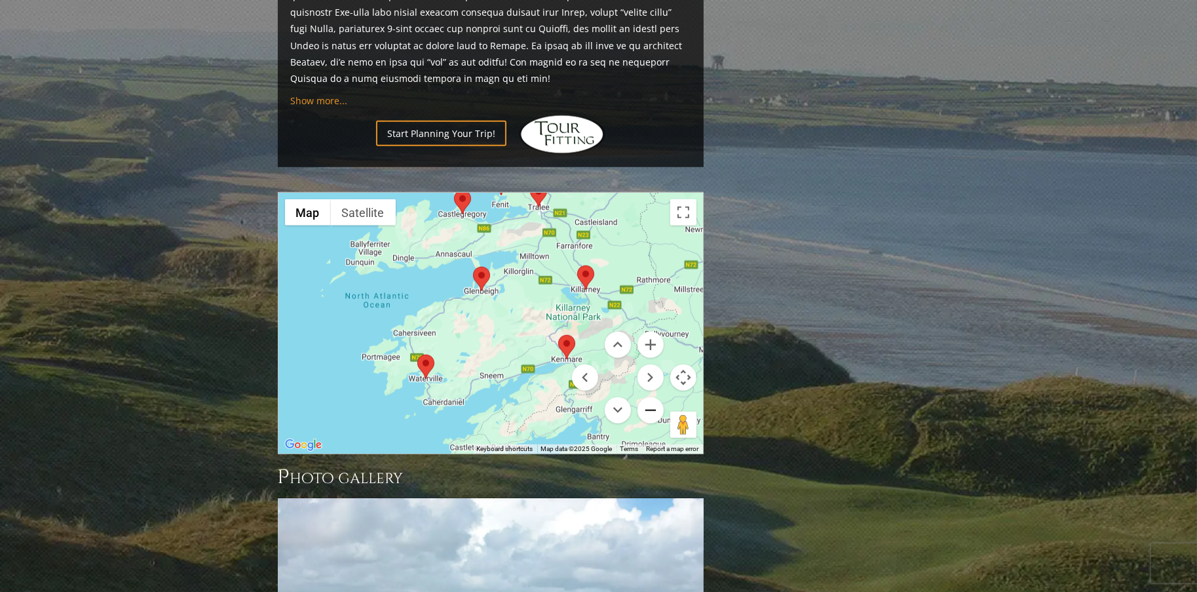
click at [646, 397] on button "Zoom out" at bounding box center [651, 410] width 26 height 26
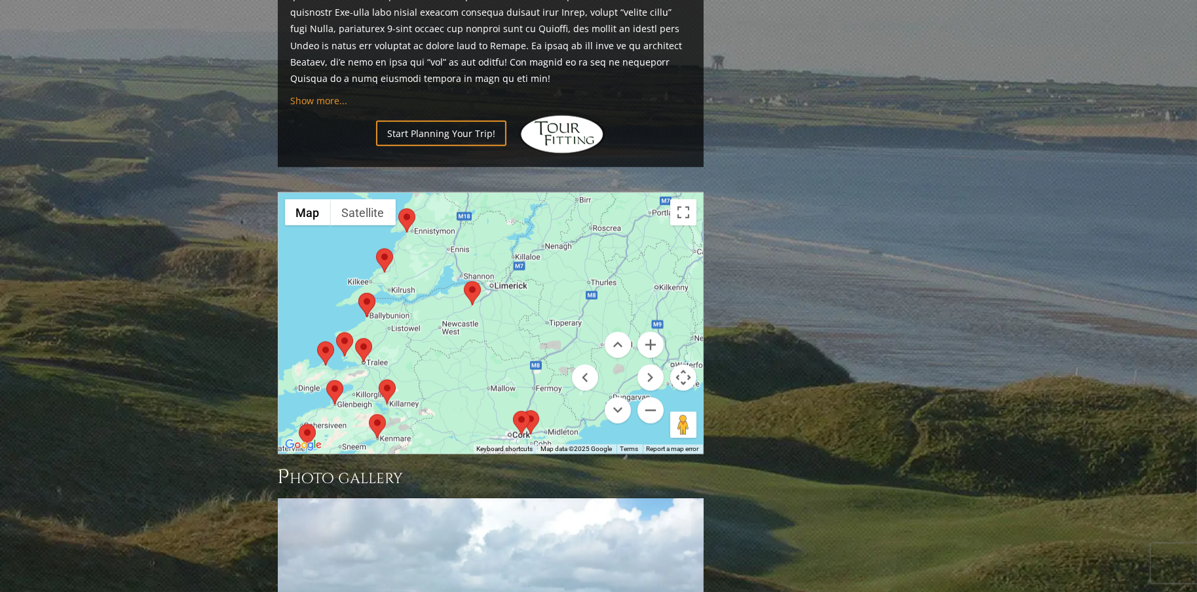
drag, startPoint x: 569, startPoint y: 218, endPoint x: 415, endPoint y: 316, distance: 182.7
click at [415, 316] on div at bounding box center [490, 323] width 425 height 261
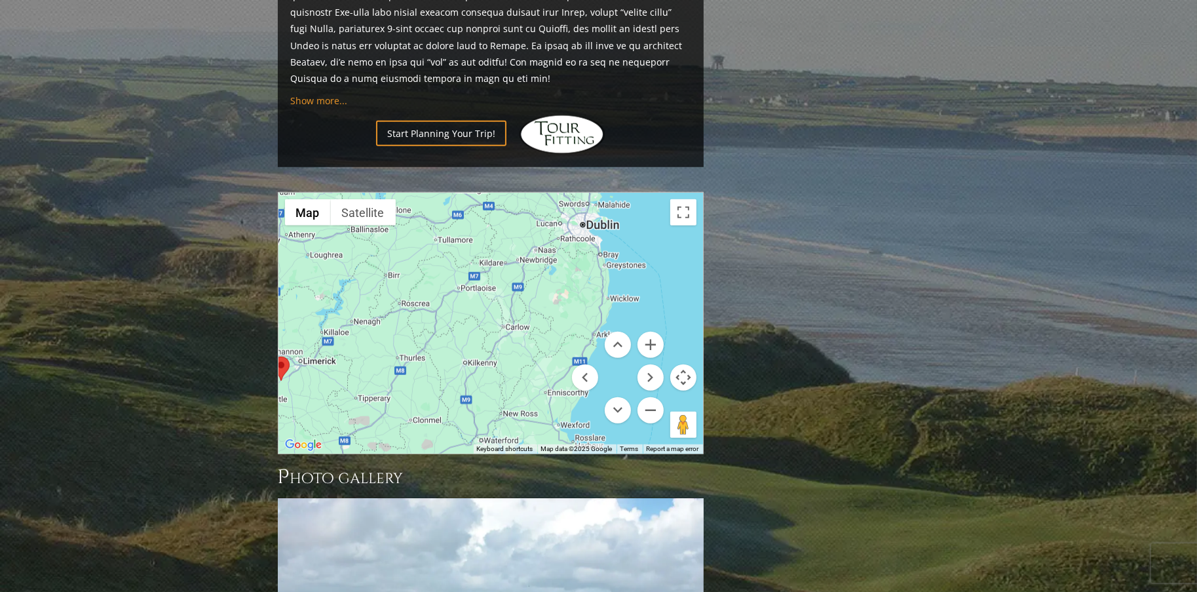
drag, startPoint x: 591, startPoint y: 212, endPoint x: 397, endPoint y: 288, distance: 208.3
click at [397, 288] on div at bounding box center [490, 323] width 425 height 261
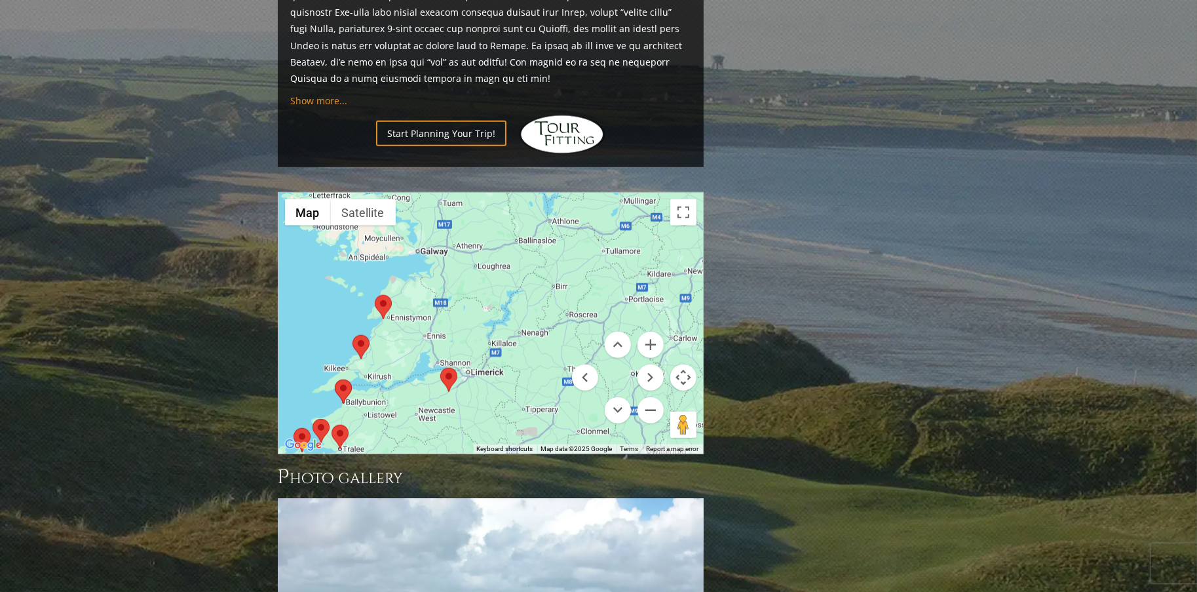
drag, startPoint x: 536, startPoint y: 193, endPoint x: 706, endPoint y: 206, distance: 170.2
click at [375, 295] on area at bounding box center [375, 295] width 0 height 0
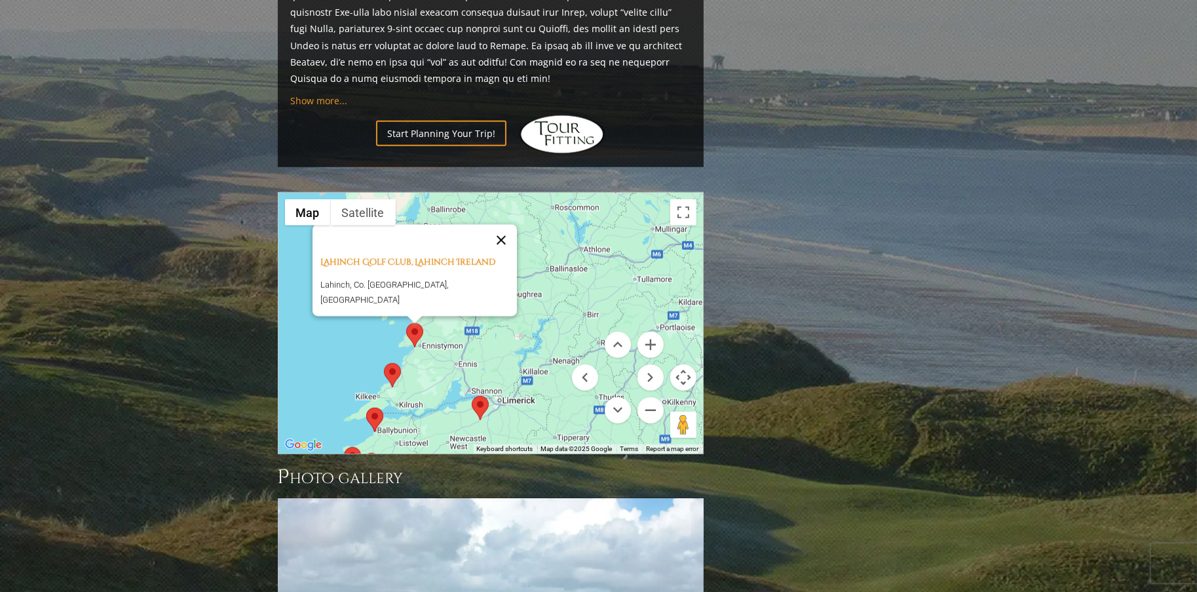
click at [493, 225] on button "Close" at bounding box center [501, 240] width 31 height 31
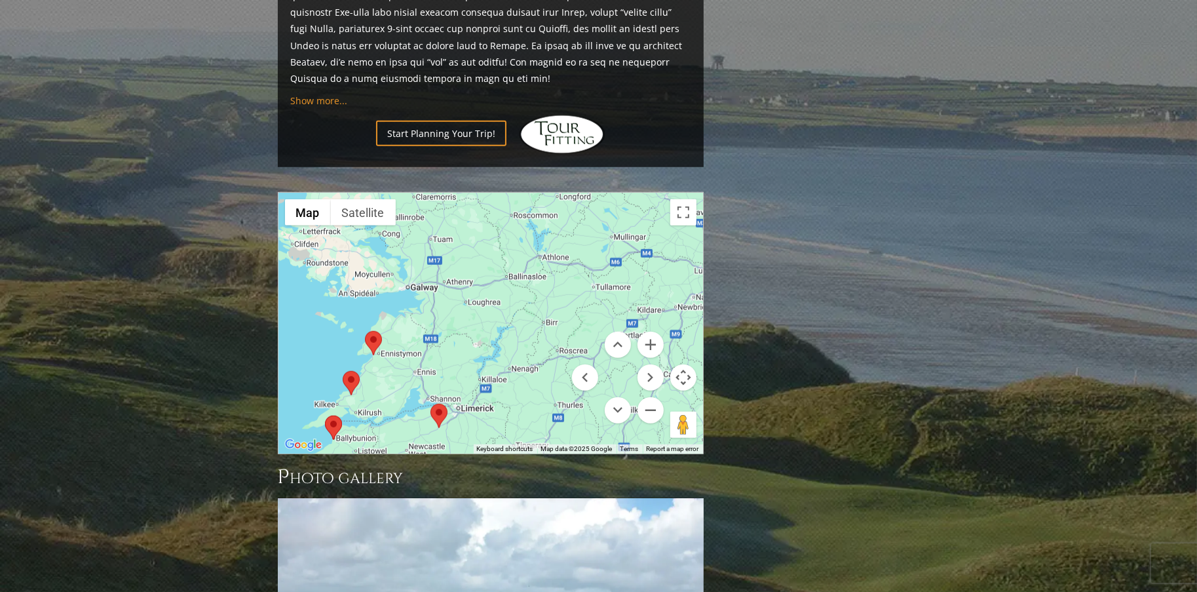
drag, startPoint x: 621, startPoint y: 247, endPoint x: 569, endPoint y: 258, distance: 52.9
click at [569, 258] on div at bounding box center [490, 323] width 425 height 261
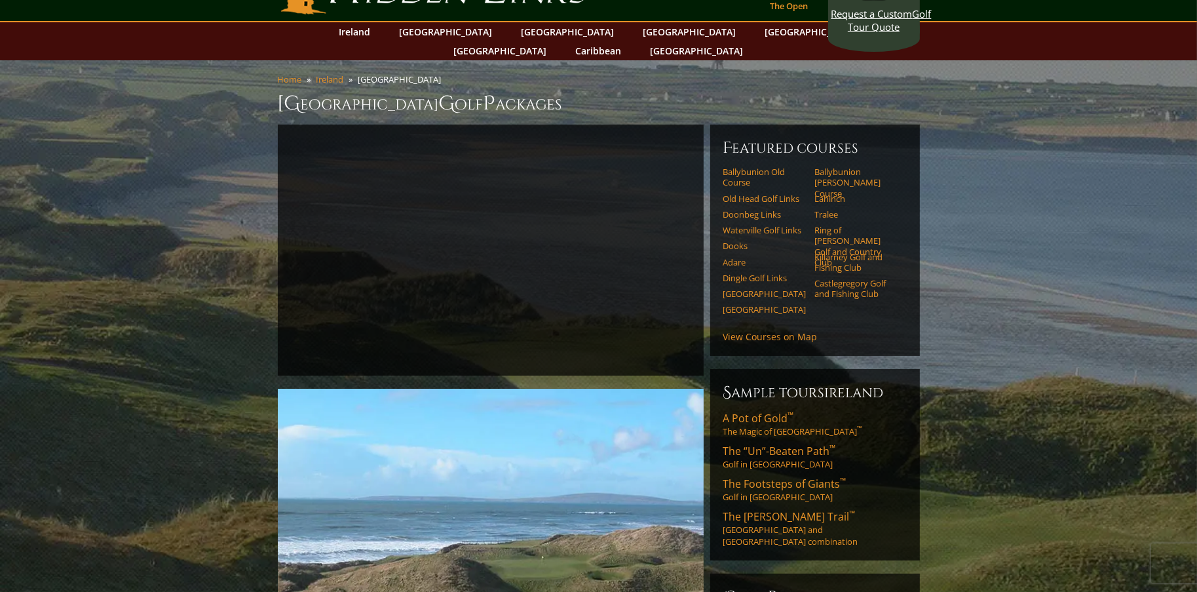
scroll to position [0, 0]
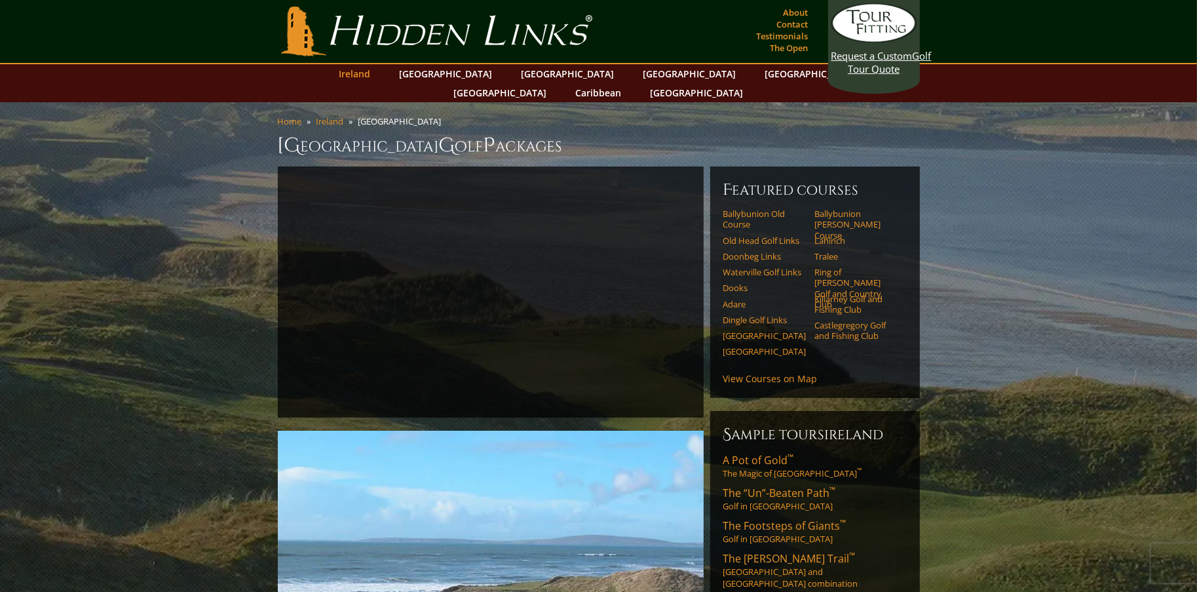
click at [377, 73] on link "Ireland" at bounding box center [355, 73] width 45 height 19
